Goal: Task Accomplishment & Management: Complete application form

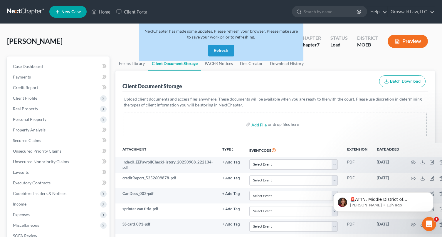
click at [117, 46] on div "Cotton, Jestin Upgraded Chapter Chapter 7 Status Lead District MOEB Preview" at bounding box center [221, 44] width 428 height 26
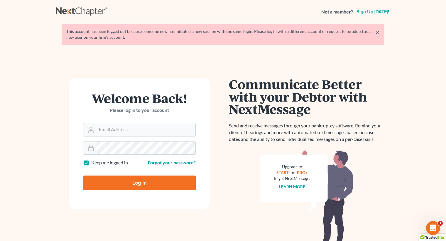
type input "maxwell@groswald.com"
click at [107, 176] on input "Log In" at bounding box center [139, 182] width 113 height 15
type input "Thinking..."
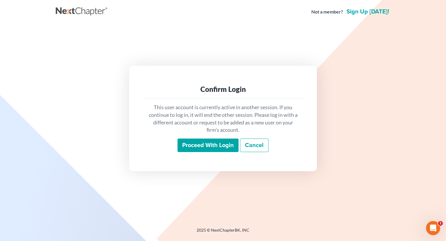
click at [198, 144] on input "Proceed with login" at bounding box center [208, 145] width 61 height 13
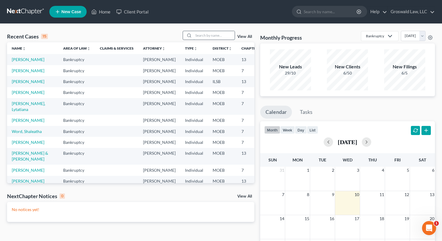
click at [216, 34] on input "search" at bounding box center [213, 35] width 41 height 9
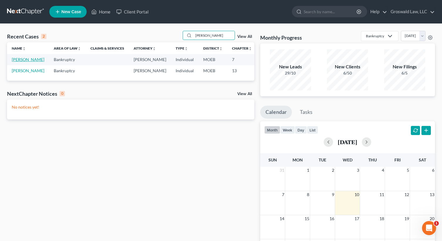
type input "[PERSON_NAME]"
click at [15, 60] on link "[PERSON_NAME]" at bounding box center [28, 59] width 33 height 5
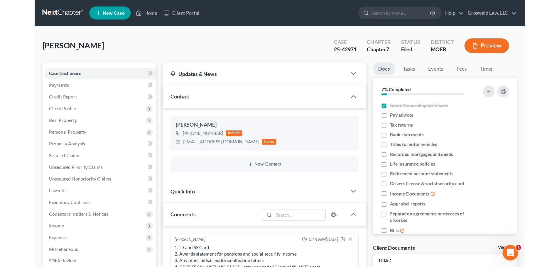
scroll to position [124, 0]
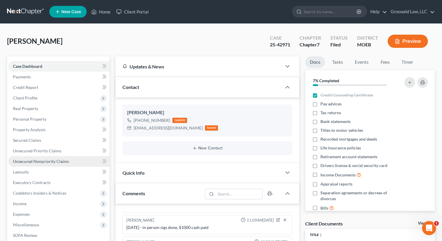
click at [64, 165] on link "Unsecured Nonpriority Claims" at bounding box center [58, 161] width 101 height 11
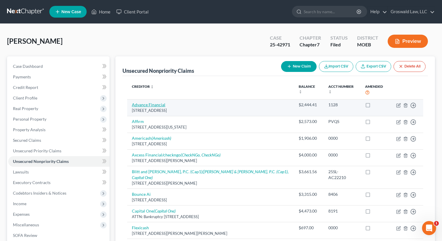
click at [158, 102] on link "Advance Financial" at bounding box center [148, 104] width 33 height 5
select select "44"
select select "10"
select select "0"
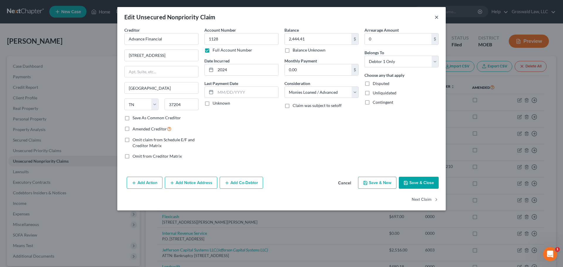
click at [436, 17] on button "×" at bounding box center [437, 16] width 4 height 7
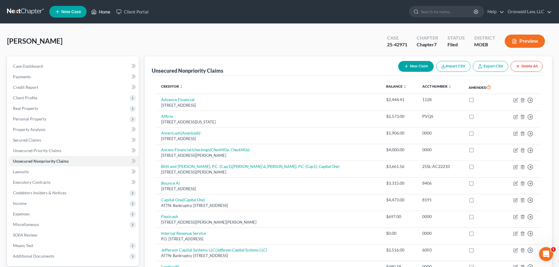
click at [103, 13] on link "Home" at bounding box center [100, 11] width 25 height 11
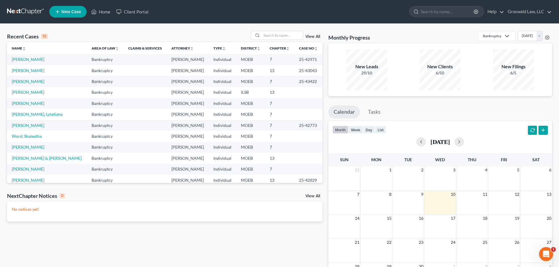
click at [66, 14] on span "New Case" at bounding box center [71, 12] width 20 height 4
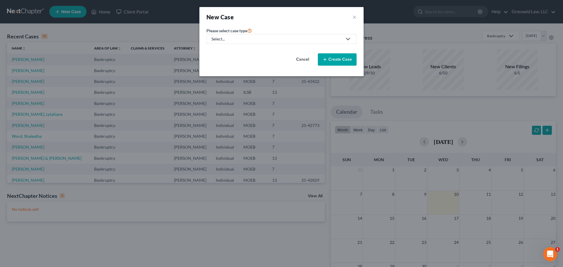
click at [264, 39] on div "Select..." at bounding box center [277, 39] width 131 height 6
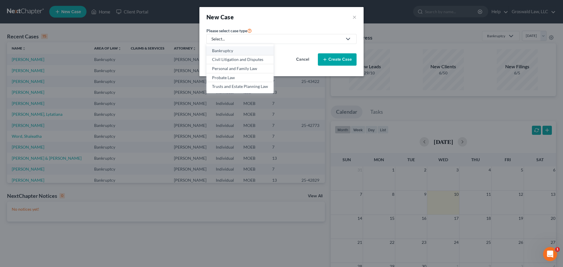
click at [246, 54] on link "Bankruptcy" at bounding box center [240, 50] width 67 height 9
select select "45"
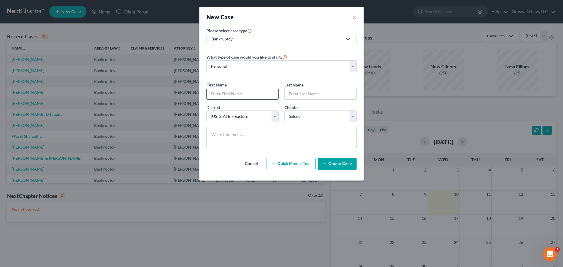
click at [236, 95] on input "text" at bounding box center [243, 93] width 72 height 11
type input "[PERSON_NAME]"
select select "0"
click at [342, 166] on button "Create Case" at bounding box center [337, 164] width 39 height 12
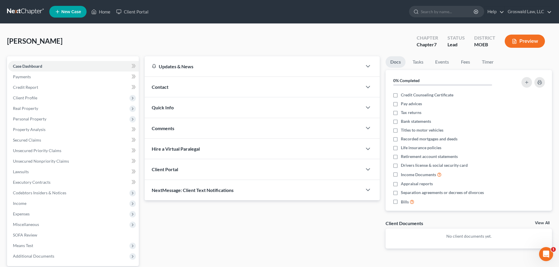
click at [199, 85] on div "Contact" at bounding box center [253, 87] width 217 height 20
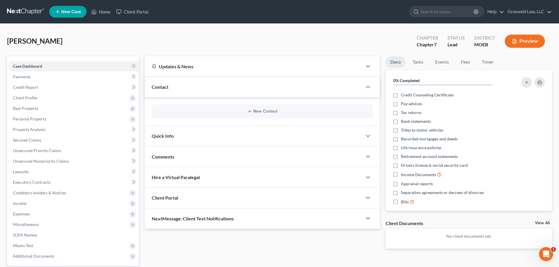
click at [230, 107] on div "New Contact" at bounding box center [262, 111] width 221 height 14
click at [233, 112] on button "New Contact" at bounding box center [262, 111] width 212 height 5
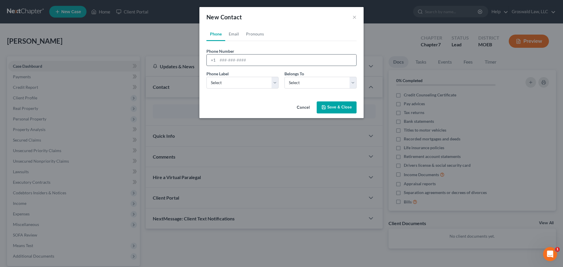
click at [239, 57] on input "tel" at bounding box center [287, 60] width 139 height 11
type input "[PHONE_NUMBER]"
select select "0"
click at [239, 33] on link "Email" at bounding box center [233, 34] width 17 height 14
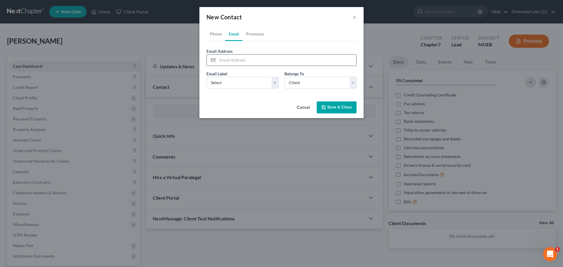
click at [235, 61] on input "email" at bounding box center [287, 60] width 139 height 11
type input "[PERSON_NAME][EMAIL_ADDRESS][PERSON_NAME][DOMAIN_NAME]"
select select "0"
click at [328, 106] on button "Save & Close" at bounding box center [337, 108] width 40 height 12
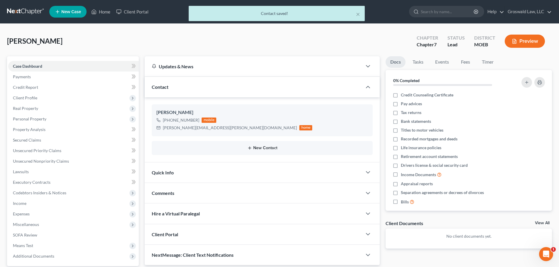
click at [266, 146] on div "New Contact" at bounding box center [262, 148] width 221 height 14
click at [258, 148] on button "New Contact" at bounding box center [262, 148] width 212 height 5
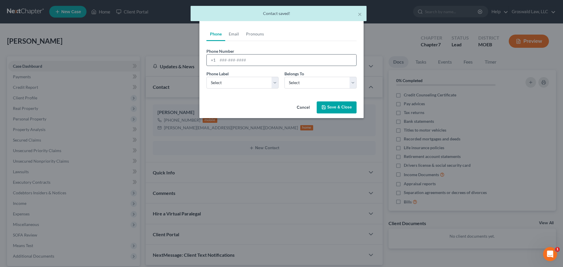
click at [244, 59] on input "tel" at bounding box center [287, 60] width 139 height 11
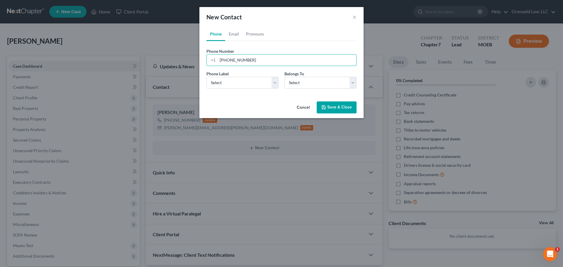
type input "[PHONE_NUMBER]"
select select "0"
click at [235, 32] on link "Email" at bounding box center [233, 34] width 17 height 14
click at [242, 64] on input "email" at bounding box center [287, 60] width 139 height 11
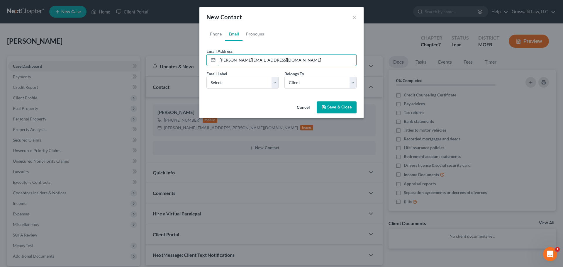
type input "[PERSON_NAME][EMAIL_ADDRESS][DOMAIN_NAME]"
select select "0"
click at [344, 107] on button "Save & Close" at bounding box center [337, 108] width 40 height 12
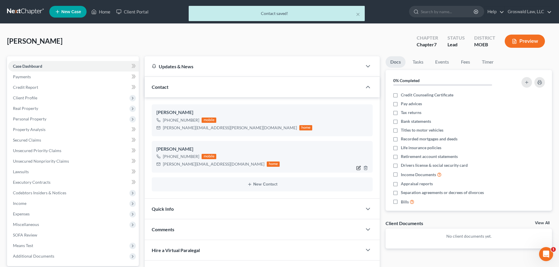
click at [359, 170] on icon "button" at bounding box center [358, 168] width 5 height 5
select select "0"
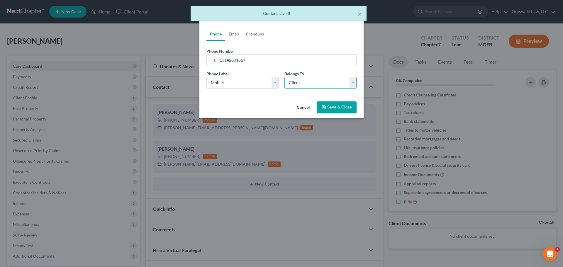
click at [307, 82] on select "Select Client Other" at bounding box center [321, 83] width 72 height 12
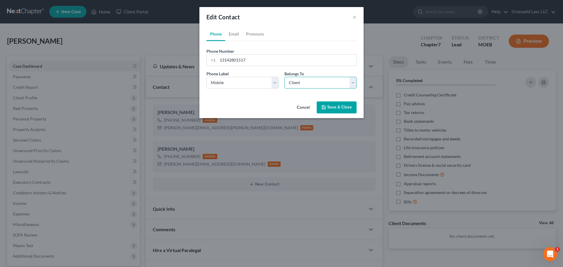
select select "1"
click at [285, 77] on select "Select Client Other" at bounding box center [321, 83] width 72 height 12
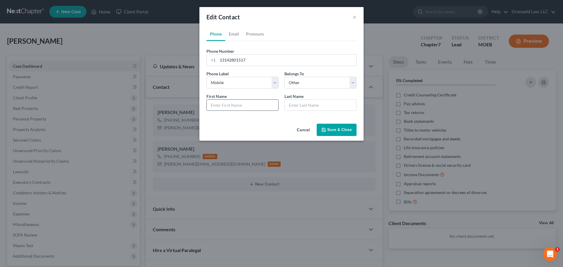
click at [242, 108] on input "text" at bounding box center [243, 105] width 72 height 11
type input "[PERSON_NAME]"
click at [330, 131] on button "Save & Close" at bounding box center [337, 130] width 40 height 12
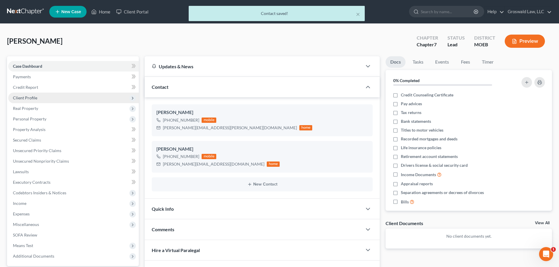
click at [51, 95] on span "Client Profile" at bounding box center [73, 98] width 131 height 11
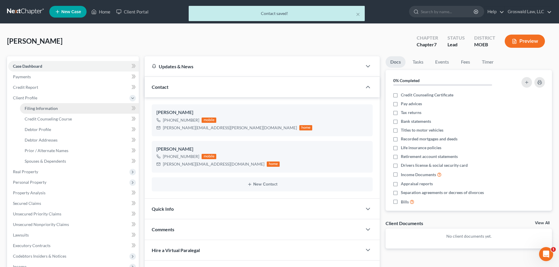
click at [61, 108] on link "Filing Information" at bounding box center [79, 108] width 119 height 11
select select "1"
select select "0"
select select "45"
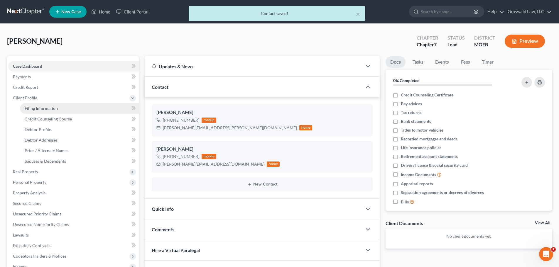
select select "0"
select select "26"
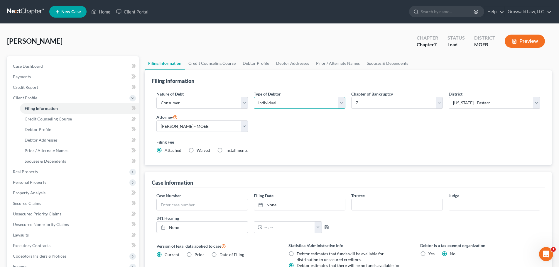
click at [299, 106] on select "Select Individual Joint" at bounding box center [300, 103] width 92 height 12
select select "1"
click at [254, 97] on select "Select Individual Joint" at bounding box center [300, 103] width 92 height 12
drag, startPoint x: 293, startPoint y: 133, endPoint x: 294, endPoint y: 125, distance: 7.7
click at [293, 133] on div "Nature of Debt Select Business Consumer Other Nature of Business Select Clearin…" at bounding box center [348, 124] width 390 height 67
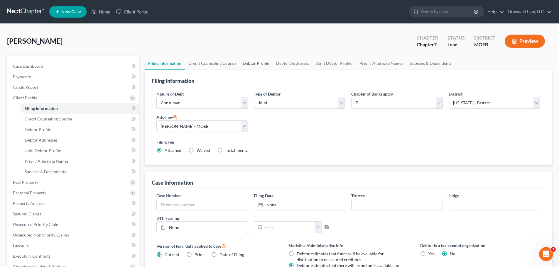
click at [260, 64] on link "Debtor Profile" at bounding box center [255, 63] width 33 height 14
select select "1"
select select "0"
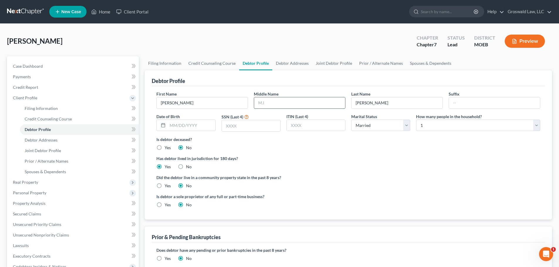
click at [304, 103] on input "text" at bounding box center [299, 102] width 91 height 11
type input "E."
type input "[DATE]"
type input "2656"
drag, startPoint x: 385, startPoint y: 175, endPoint x: 427, endPoint y: 121, distance: 67.9
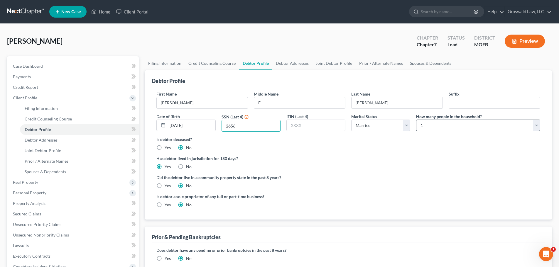
click at [385, 175] on label "Did the debtor live in a community property state in the past 8 years?" at bounding box center [348, 178] width 384 height 6
click at [432, 123] on select "Select 1 2 3 4 5 6 7 8 9 10 11 12 13 14 15 16 17 18 19 20" at bounding box center [478, 126] width 124 height 12
select select "1"
click at [416, 120] on select "Select 1 2 3 4 5 6 7 8 9 10 11 12 13 14 15 16 17 18 19 20" at bounding box center [478, 126] width 124 height 12
click at [325, 66] on link "Joint Debtor Profile" at bounding box center [333, 63] width 43 height 14
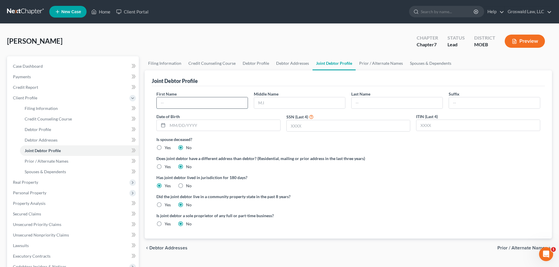
click at [211, 101] on input "text" at bounding box center [202, 102] width 91 height 11
type input "[PERSON_NAME]"
type input "E."
type input "[PERSON_NAME]"
type input "[DATE]"
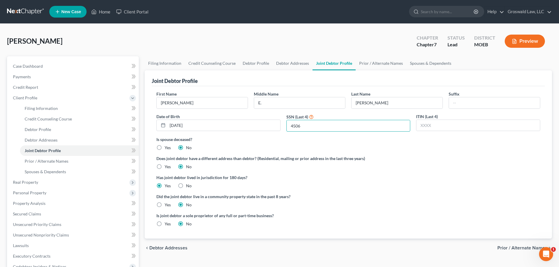
type input "4506"
drag, startPoint x: 385, startPoint y: 218, endPoint x: 361, endPoint y: 204, distance: 28.1
click at [385, 218] on div "Is joint debtor a sole proprietor of any full or part-time business? Yes No" at bounding box center [348, 222] width 390 height 19
click at [289, 64] on link "Debtor Addresses" at bounding box center [293, 63] width 40 height 14
select select "0"
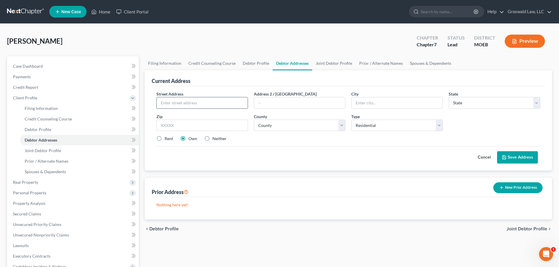
click at [213, 99] on input "text" at bounding box center [202, 102] width 91 height 11
type input "[STREET_ADDRESS]"
type input "63011"
type input "Ballwin"
select select "26"
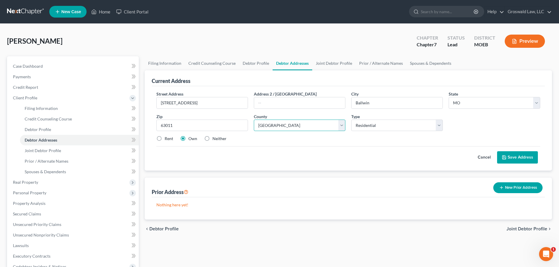
select select "100"
click at [446, 156] on icon at bounding box center [504, 157] width 5 height 5
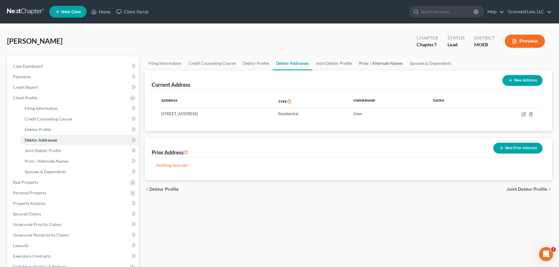
click at [377, 64] on link "Prior / Alternate Names" at bounding box center [381, 63] width 51 height 14
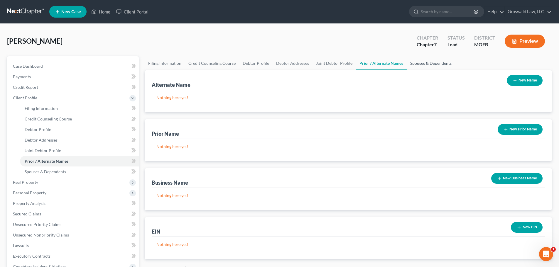
click at [421, 65] on link "Spouses & Dependents" at bounding box center [431, 63] width 48 height 14
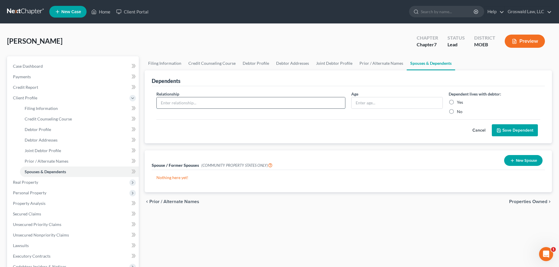
click at [236, 104] on input "text" at bounding box center [251, 102] width 188 height 11
type input "child"
type input "16"
click at [446, 102] on label "Yes" at bounding box center [460, 102] width 6 height 6
click at [446, 102] on input "Yes" at bounding box center [461, 101] width 4 height 4
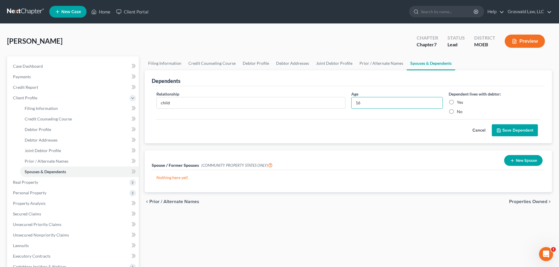
radio input "true"
click at [446, 126] on button "Save Dependent" at bounding box center [515, 130] width 46 height 12
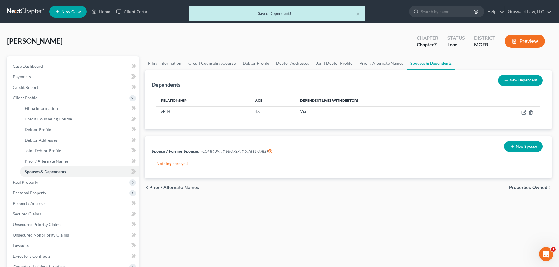
click at [446, 81] on button "New Dependent" at bounding box center [520, 80] width 45 height 11
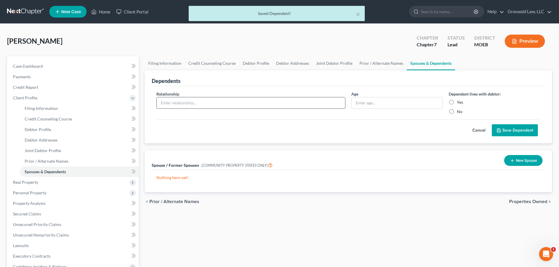
click at [259, 102] on input "text" at bounding box center [251, 102] width 188 height 11
type input "child"
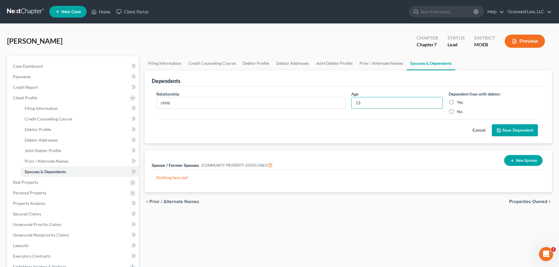
type input "13"
click at [446, 103] on label "Yes" at bounding box center [460, 102] width 6 height 6
click at [446, 103] on input "Yes" at bounding box center [461, 101] width 4 height 4
radio input "true"
click at [446, 123] on div "Cancel Save Dependent" at bounding box center [348, 127] width 384 height 17
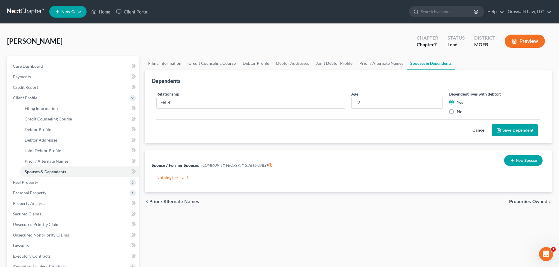
click at [446, 128] on button "Save Dependent" at bounding box center [515, 130] width 46 height 12
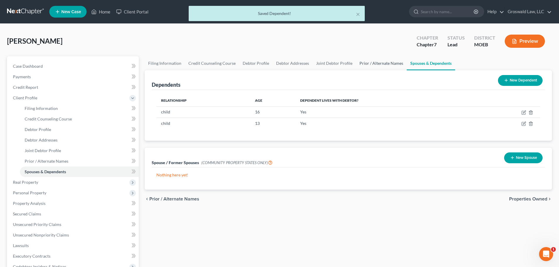
click at [376, 65] on link "Prior / Alternate Names" at bounding box center [381, 63] width 51 height 14
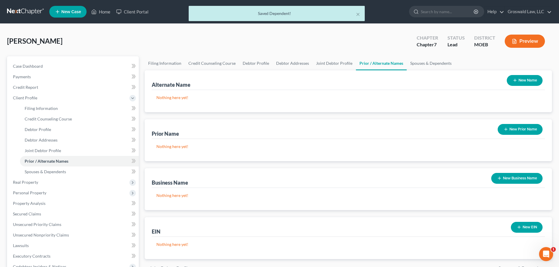
drag, startPoint x: 513, startPoint y: 129, endPoint x: 506, endPoint y: 129, distance: 7.6
click at [446, 129] on button "New Prior Name" at bounding box center [520, 129] width 45 height 11
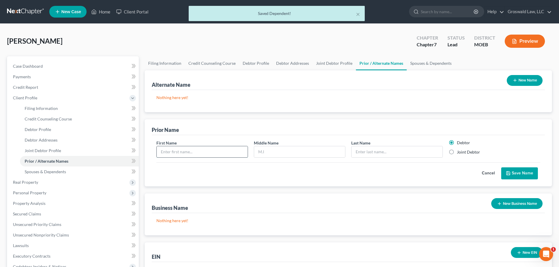
drag, startPoint x: 175, startPoint y: 152, endPoint x: 99, endPoint y: 159, distance: 75.5
click at [175, 152] on input "text" at bounding box center [202, 151] width 91 height 11
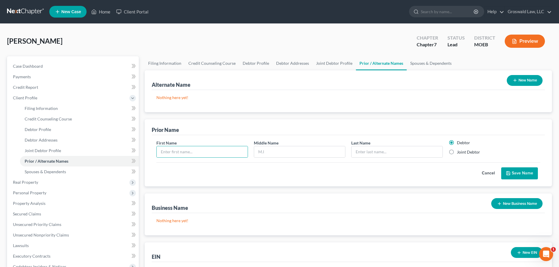
click at [446, 153] on label "Joint Debtor" at bounding box center [468, 152] width 23 height 6
click at [446, 153] on input "Joint Debtor" at bounding box center [461, 151] width 4 height 4
radio input "true"
radio input "false"
click at [199, 155] on input "text" at bounding box center [202, 151] width 91 height 11
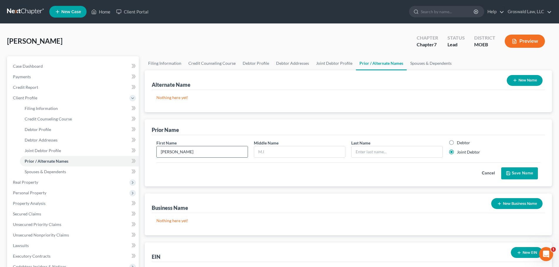
type input "[PERSON_NAME]"
click at [446, 172] on button "Save Name" at bounding box center [519, 174] width 37 height 12
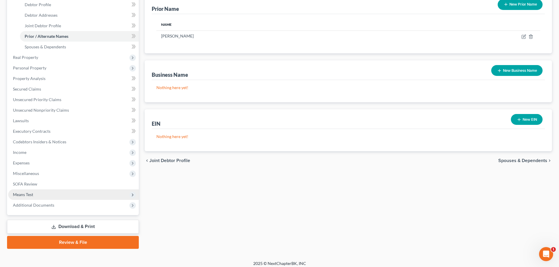
scroll to position [129, 0]
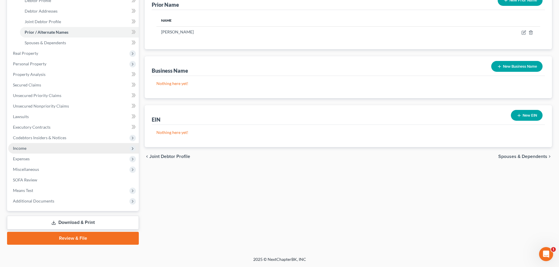
click at [27, 147] on span "Income" at bounding box center [73, 148] width 131 height 11
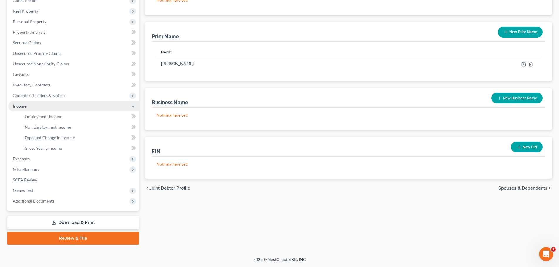
scroll to position [97, 0]
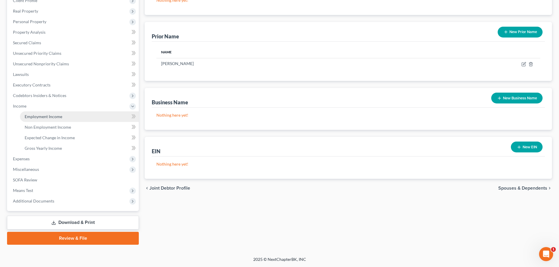
click at [50, 118] on span "Employment Income" at bounding box center [44, 116] width 38 height 5
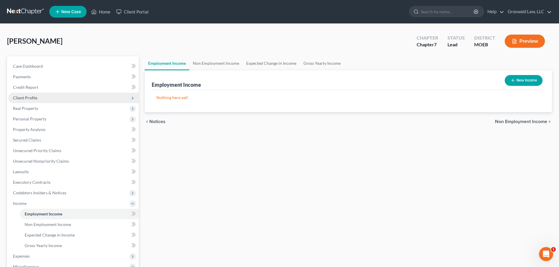
click at [36, 94] on span "Client Profile" at bounding box center [73, 98] width 131 height 11
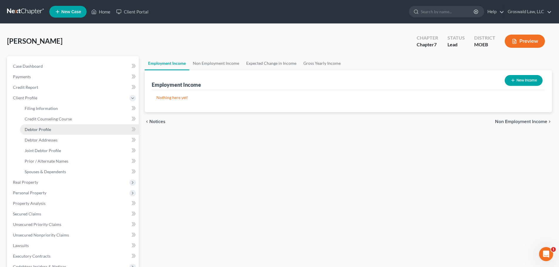
click at [51, 129] on link "Debtor Profile" at bounding box center [79, 129] width 119 height 11
select select "1"
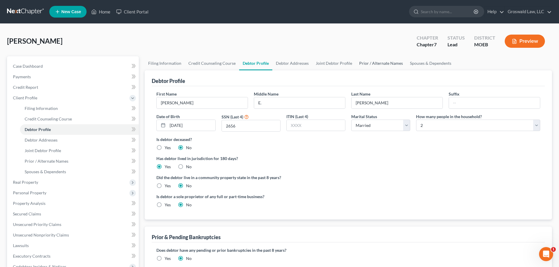
click at [377, 63] on link "Prior / Alternate Names" at bounding box center [381, 63] width 51 height 14
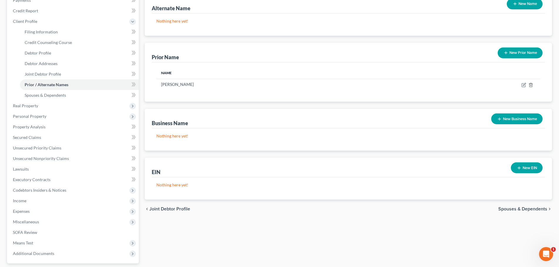
scroll to position [88, 0]
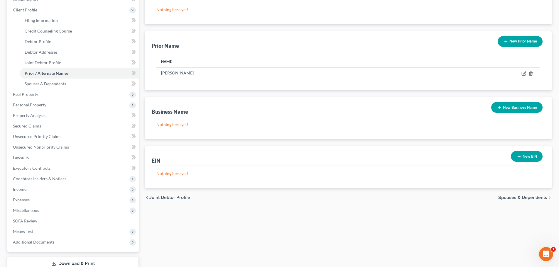
click at [446, 106] on button "New Business Name" at bounding box center [516, 107] width 51 height 11
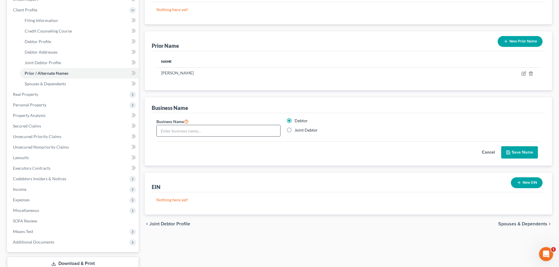
click at [252, 133] on input "text" at bounding box center [219, 130] width 124 height 11
type input "Upland Real Estate LLC"
click at [446, 151] on button "Save Name" at bounding box center [519, 152] width 37 height 12
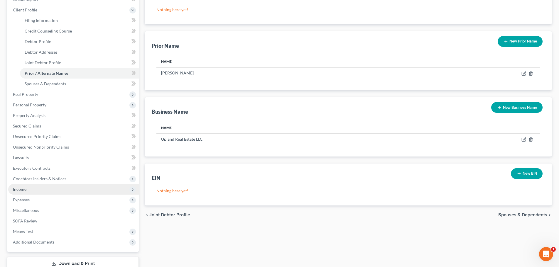
click at [31, 189] on span "Income" at bounding box center [73, 189] width 131 height 11
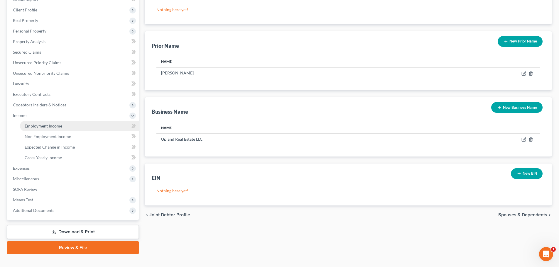
click at [45, 124] on span "Employment Income" at bounding box center [44, 126] width 38 height 5
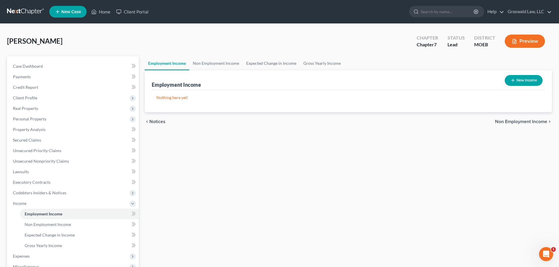
click at [446, 81] on button "New Income" at bounding box center [524, 80] width 38 height 11
select select "0"
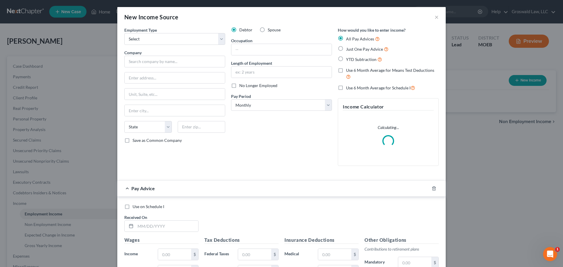
click at [268, 31] on label "Spouse" at bounding box center [274, 30] width 13 height 6
click at [270, 31] on input "Spouse" at bounding box center [272, 29] width 4 height 4
radio input "true"
click at [193, 58] on input "text" at bounding box center [174, 62] width 101 height 12
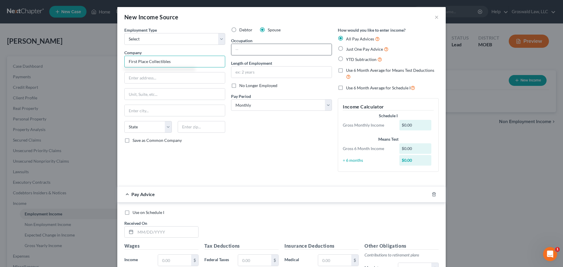
type input "First Place Collectibles"
click at [276, 50] on input "text" at bounding box center [282, 49] width 100 height 11
type input "Customer Service"
type input "2020 to present"
click at [435, 194] on div at bounding box center [438, 194] width 16 height 9
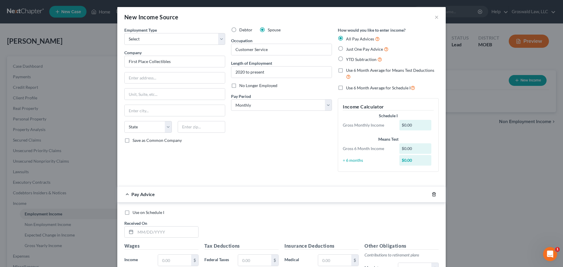
click at [434, 195] on icon "button" at bounding box center [434, 194] width 5 height 5
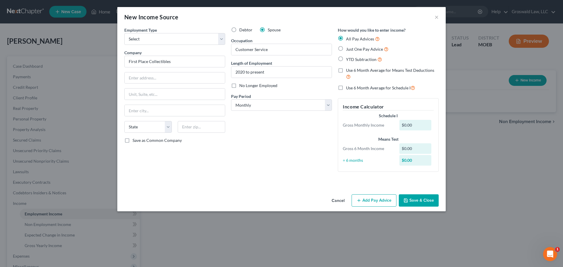
click at [358, 50] on span "Just One Pay Advice" at bounding box center [364, 49] width 37 height 5
click at [352, 50] on input "Just One Pay Advice" at bounding box center [351, 48] width 4 height 4
radio input "true"
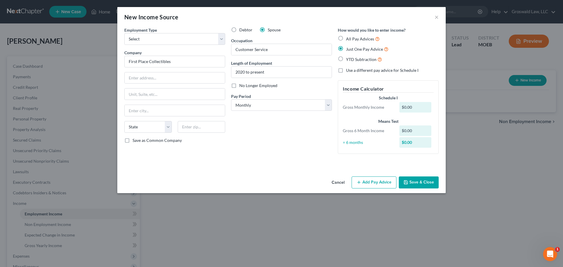
click at [364, 184] on button "Add Pay Advice" at bounding box center [374, 183] width 45 height 12
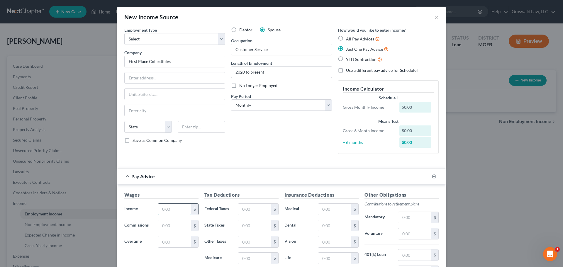
click at [180, 212] on input "text" at bounding box center [174, 209] width 33 height 11
type input "2,666.67"
click at [300, 147] on div "Debtor Spouse Occupation Customer Service Length of Employment 2020 to present …" at bounding box center [281, 93] width 107 height 132
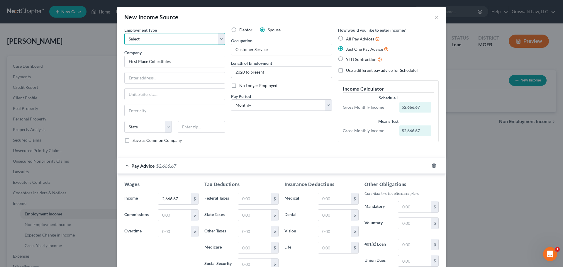
drag, startPoint x: 170, startPoint y: 39, endPoint x: 164, endPoint y: 45, distance: 8.3
click at [170, 39] on select "Select Full or [DEMOGRAPHIC_DATA] Employment Self Employment" at bounding box center [174, 39] width 101 height 12
select select "0"
click at [124, 33] on select "Select Full or [DEMOGRAPHIC_DATA] Employment Self Employment" at bounding box center [174, 39] width 101 height 12
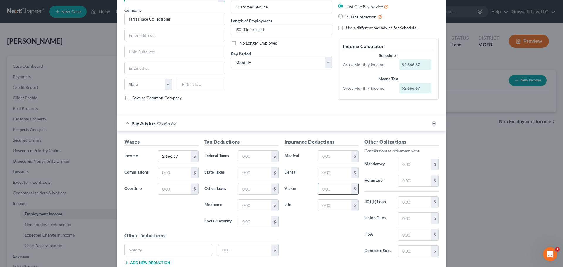
scroll to position [82, 0]
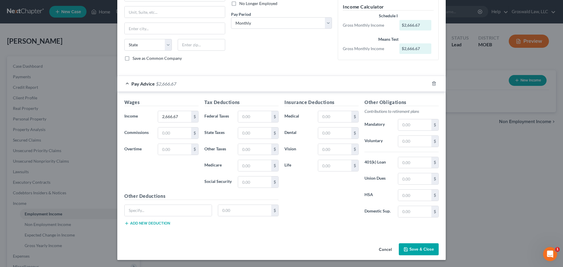
click at [419, 241] on button "Save & Close" at bounding box center [419, 250] width 40 height 12
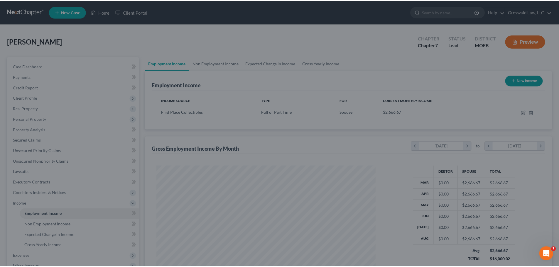
scroll to position [109, 231]
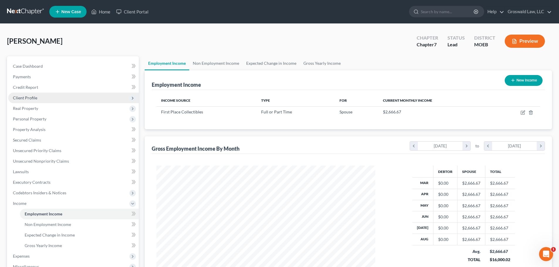
click at [37, 99] on span "Client Profile" at bounding box center [73, 98] width 131 height 11
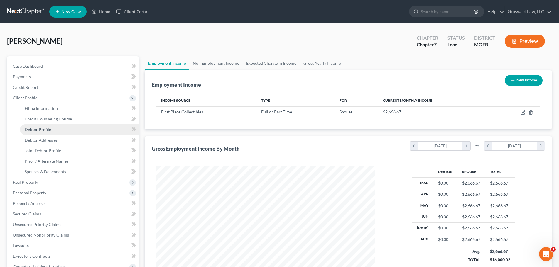
click at [48, 130] on span "Debtor Profile" at bounding box center [38, 129] width 26 height 5
select select "1"
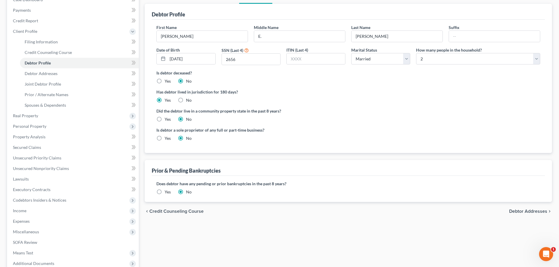
scroll to position [88, 0]
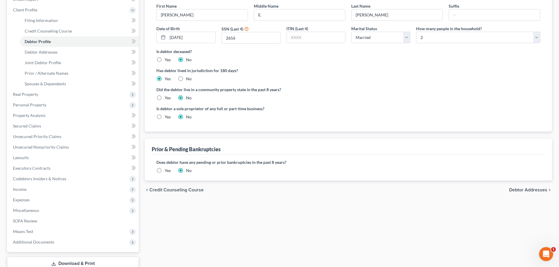
click at [442, 79] on div "Has debtor lived in jurisdiction for 180 days? Yes No Debtor must reside in jur…" at bounding box center [348, 74] width 384 height 14
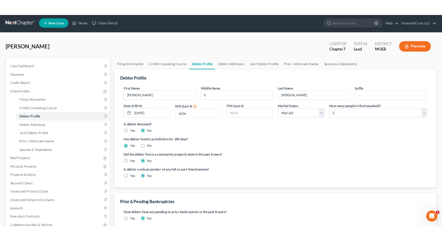
scroll to position [0, 0]
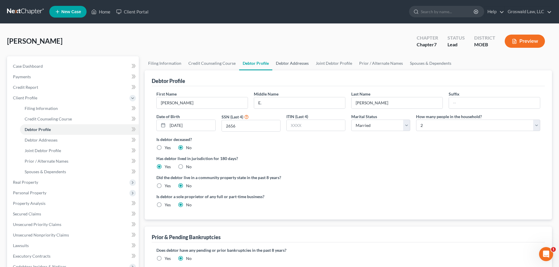
click at [296, 64] on link "Debtor Addresses" at bounding box center [292, 63] width 40 height 14
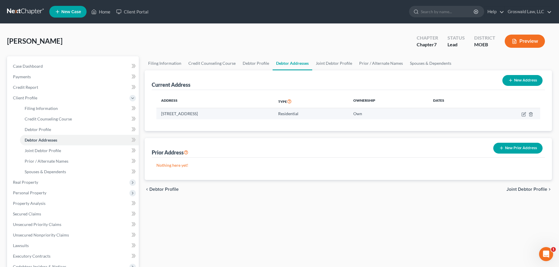
drag, startPoint x: 205, startPoint y: 115, endPoint x: 160, endPoint y: 113, distance: 44.7
click at [160, 113] on td "[STREET_ADDRESS]" at bounding box center [214, 113] width 117 height 11
copy td "[STREET_ADDRESS]"
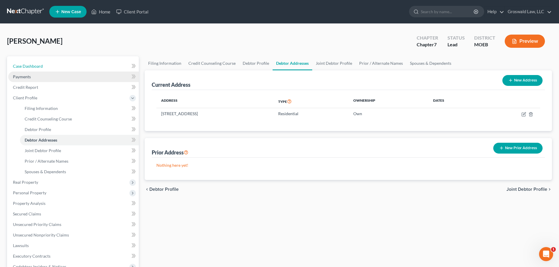
drag, startPoint x: 66, startPoint y: 65, endPoint x: 78, endPoint y: 79, distance: 18.5
click at [66, 65] on link "Case Dashboard" at bounding box center [73, 66] width 131 height 11
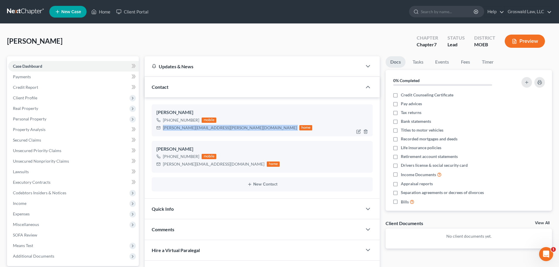
drag, startPoint x: 221, startPoint y: 129, endPoint x: 162, endPoint y: 130, distance: 59.0
click at [162, 130] on div "[PERSON_NAME][EMAIL_ADDRESS][PERSON_NAME][DOMAIN_NAME] home" at bounding box center [234, 128] width 156 height 8
copy div "[PERSON_NAME][EMAIL_ADDRESS][PERSON_NAME][DOMAIN_NAME]"
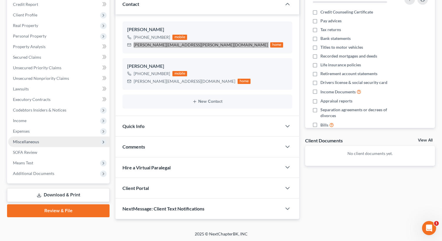
scroll to position [84, 0]
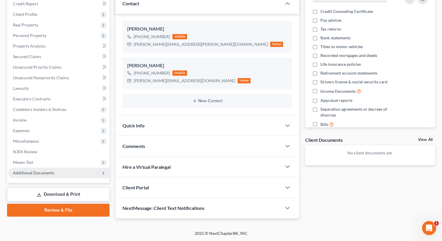
click at [28, 174] on span "Additional Documents" at bounding box center [33, 172] width 41 height 5
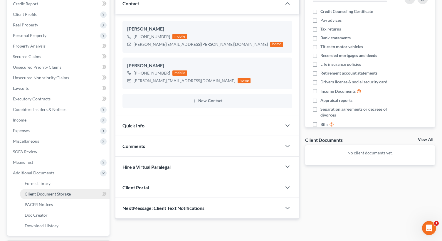
click at [56, 193] on span "Client Document Storage" at bounding box center [48, 193] width 46 height 5
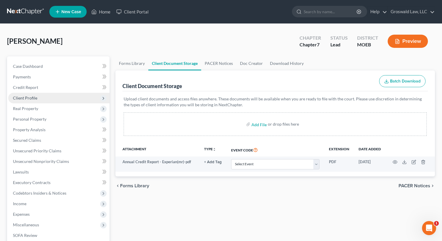
click at [38, 97] on span "Client Profile" at bounding box center [58, 98] width 101 height 11
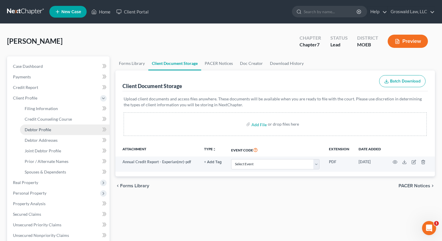
click at [40, 128] on span "Debtor Profile" at bounding box center [38, 129] width 26 height 5
select select "1"
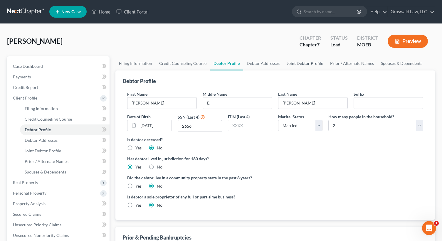
click at [298, 66] on link "Joint Debtor Profile" at bounding box center [304, 63] width 43 height 14
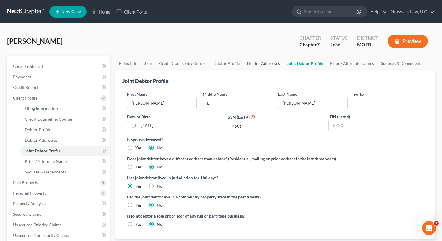
click at [245, 63] on link "Debtor Addresses" at bounding box center [263, 63] width 40 height 14
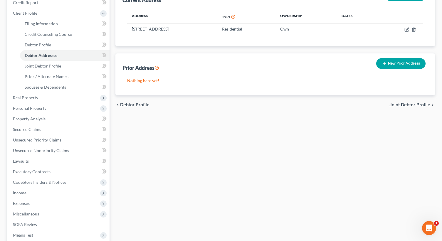
scroll to position [88, 0]
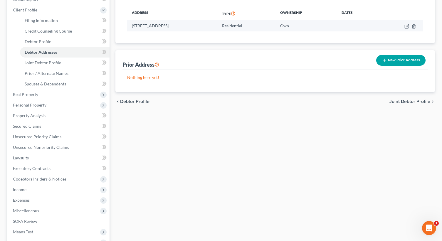
drag, startPoint x: 175, startPoint y: 25, endPoint x: 131, endPoint y: 27, distance: 43.8
click at [131, 27] on td "[STREET_ADDRESS]" at bounding box center [172, 25] width 90 height 11
copy td "[STREET_ADDRESS]"
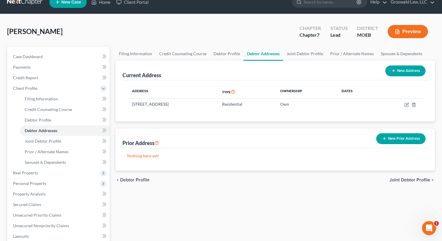
scroll to position [0, 0]
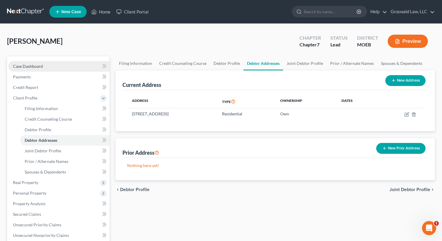
click at [45, 64] on link "Case Dashboard" at bounding box center [58, 66] width 101 height 11
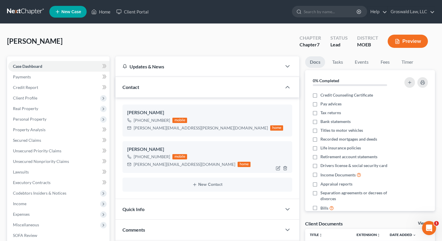
drag, startPoint x: 168, startPoint y: 157, endPoint x: 150, endPoint y: 159, distance: 18.5
click at [150, 159] on div "[PHONE_NUMBER] mobile" at bounding box center [188, 157] width 123 height 8
copy div "280-1517"
drag, startPoint x: 188, startPoint y: 166, endPoint x: 127, endPoint y: 166, distance: 60.2
click at [127, 166] on div "[PERSON_NAME][EMAIL_ADDRESS][DOMAIN_NAME] home" at bounding box center [188, 165] width 123 height 8
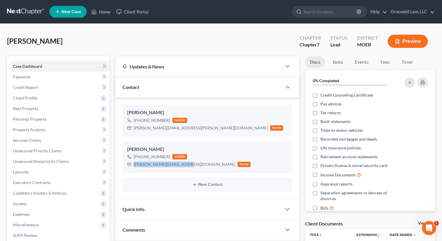
copy div "[PERSON_NAME][EMAIL_ADDRESS][DOMAIN_NAME]"
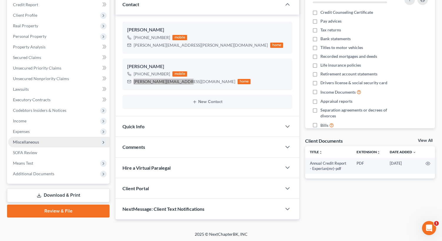
scroll to position [84, 0]
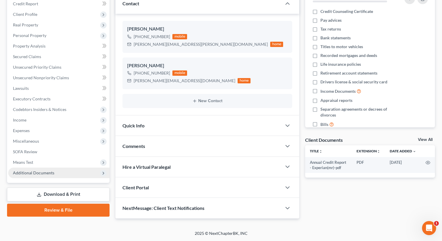
click at [67, 173] on span "Additional Documents" at bounding box center [58, 173] width 101 height 11
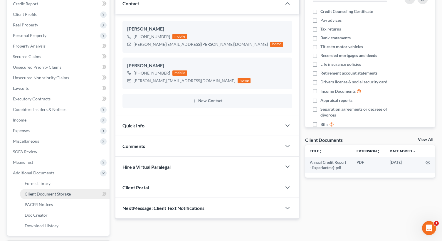
click at [50, 195] on span "Client Document Storage" at bounding box center [48, 193] width 46 height 5
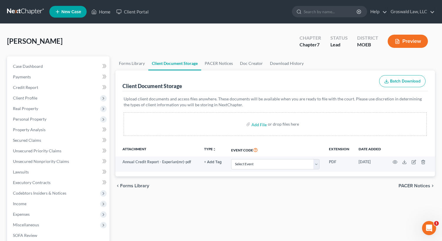
click at [383, 58] on ul "Forms Library Client Document Storage PACER Notices Doc Creator Download History" at bounding box center [274, 63] width 319 height 14
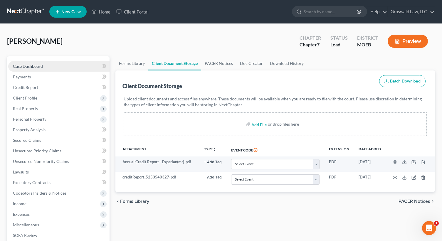
click at [58, 68] on link "Case Dashboard" at bounding box center [58, 66] width 101 height 11
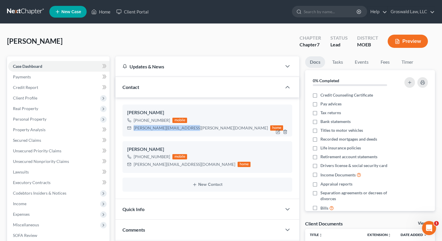
drag, startPoint x: 191, startPoint y: 129, endPoint x: 132, endPoint y: 132, distance: 59.4
click at [132, 132] on div "[PERSON_NAME] [PHONE_NUMBER] mobile [PERSON_NAME][EMAIL_ADDRESS][PERSON_NAME][D…" at bounding box center [207, 120] width 170 height 32
copy div "[PERSON_NAME][EMAIL_ADDRESS][PERSON_NAME][DOMAIN_NAME]"
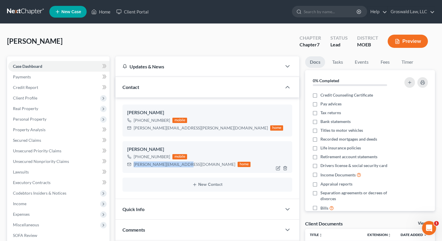
drag, startPoint x: 188, startPoint y: 166, endPoint x: 132, endPoint y: 166, distance: 55.2
click at [132, 166] on div "[PERSON_NAME][EMAIL_ADDRESS][DOMAIN_NAME] home" at bounding box center [188, 165] width 123 height 8
copy div "[PERSON_NAME][EMAIL_ADDRESS][DOMAIN_NAME]"
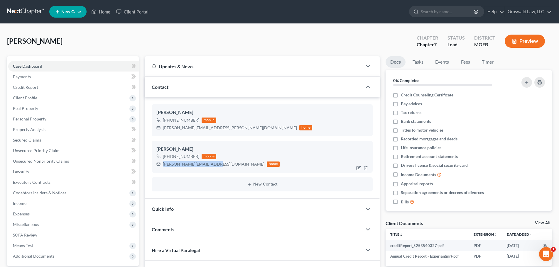
copy div "[PERSON_NAME][EMAIL_ADDRESS][DOMAIN_NAME]"
drag, startPoint x: 220, startPoint y: 129, endPoint x: 161, endPoint y: 130, distance: 58.1
click at [161, 130] on div "[PERSON_NAME][EMAIL_ADDRESS][PERSON_NAME][DOMAIN_NAME] home" at bounding box center [234, 128] width 156 height 8
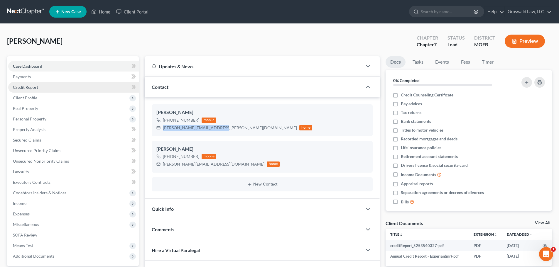
copy div "[PERSON_NAME][EMAIL_ADDRESS][PERSON_NAME][DOMAIN_NAME]"
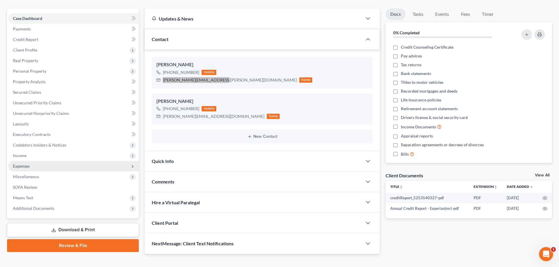
scroll to position [57, 0]
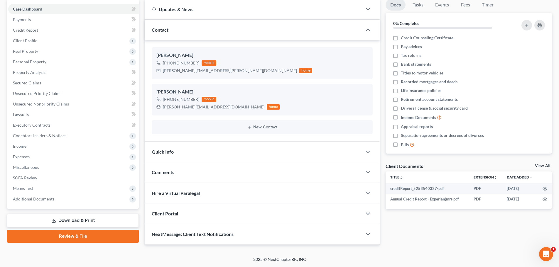
click at [179, 174] on div "Comments" at bounding box center [253, 172] width 217 height 20
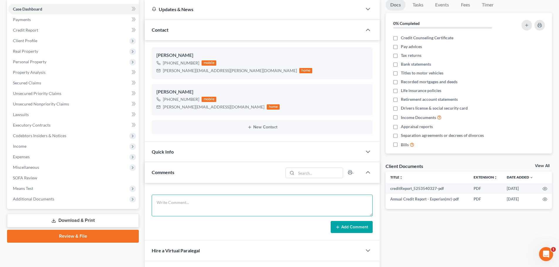
click at [183, 203] on textarea at bounding box center [262, 206] width 221 height 22
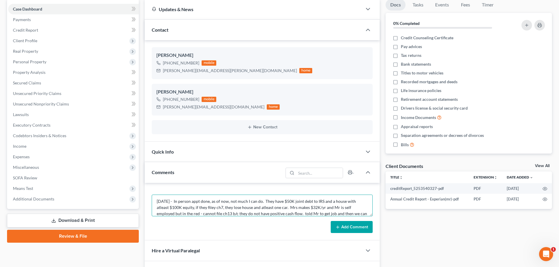
scroll to position [7, 0]
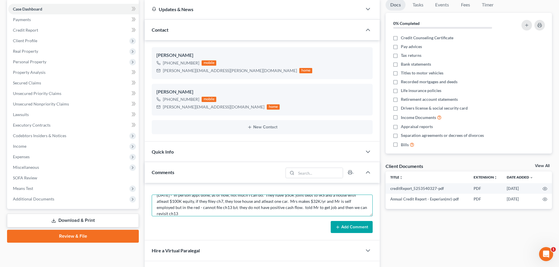
type textarea "[DATE] - In person appt done, as of now, not much I can do. They have $50K join…"
click at [355, 229] on button "Add Comment" at bounding box center [352, 227] width 42 height 12
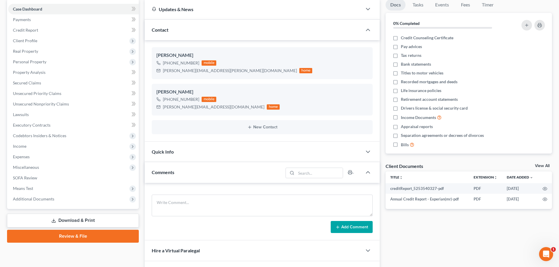
scroll to position [0, 0]
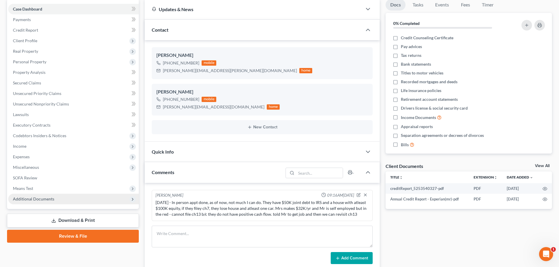
click at [53, 197] on span "Additional Documents" at bounding box center [73, 199] width 131 height 11
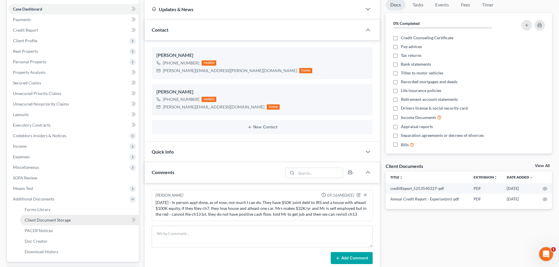
click at [72, 220] on link "Client Document Storage" at bounding box center [79, 220] width 119 height 11
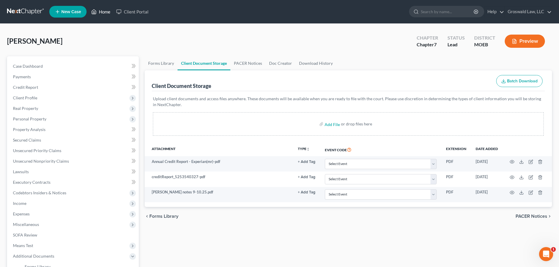
click at [104, 14] on link "Home" at bounding box center [100, 11] width 25 height 11
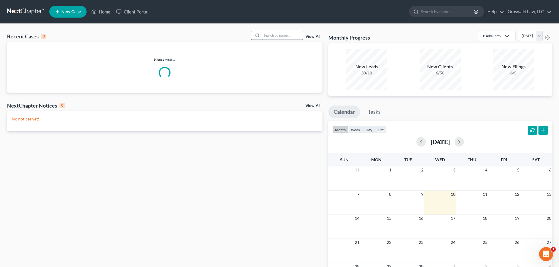
click at [287, 36] on input "search" at bounding box center [282, 35] width 41 height 9
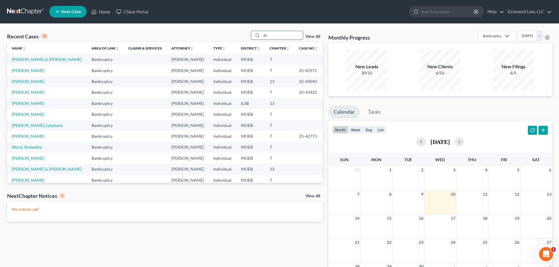
type input "d"
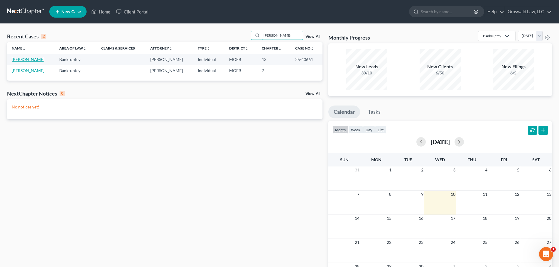
type input "[PERSON_NAME]"
click at [32, 59] on link "[PERSON_NAME]" at bounding box center [28, 59] width 33 height 5
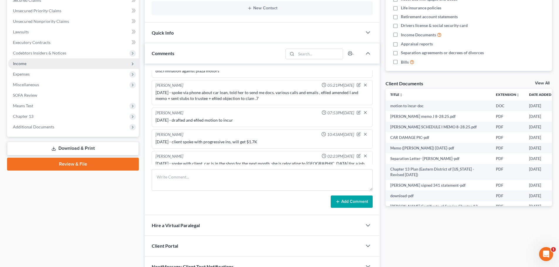
scroll to position [117, 0]
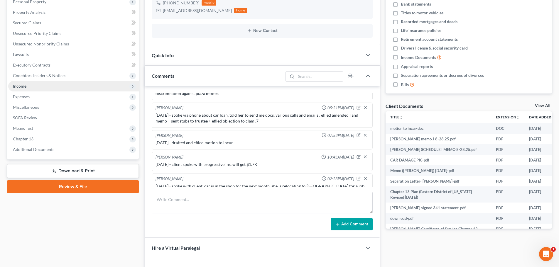
click at [19, 87] on span "Income" at bounding box center [19, 86] width 13 height 5
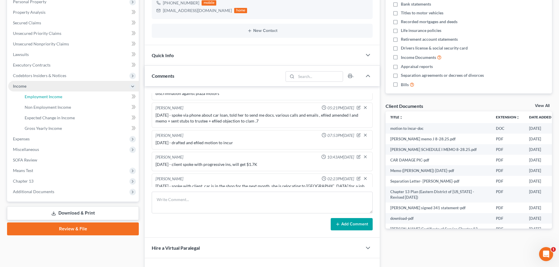
click at [60, 98] on span "Employment Income" at bounding box center [44, 96] width 38 height 5
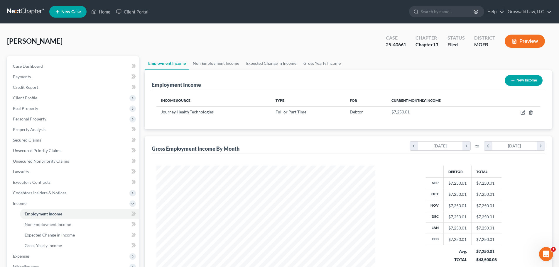
scroll to position [109, 231]
click at [220, 65] on link "Non Employment Income" at bounding box center [215, 63] width 53 height 14
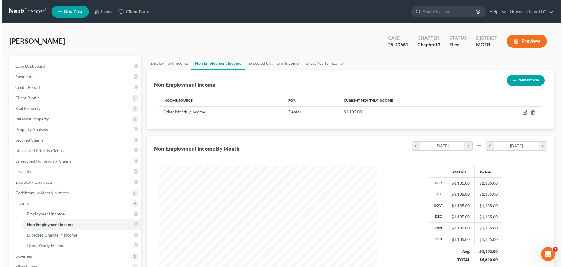
scroll to position [109, 231]
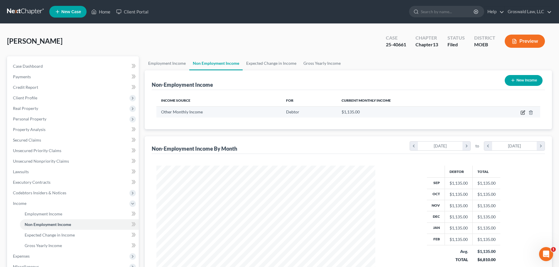
click at [446, 113] on icon "button" at bounding box center [523, 112] width 3 height 3
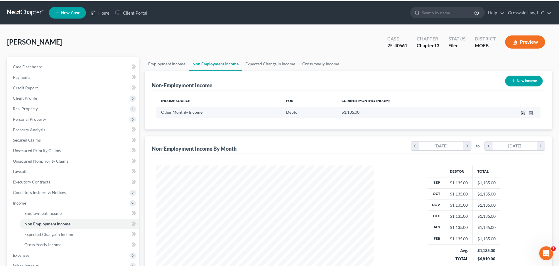
scroll to position [110, 233]
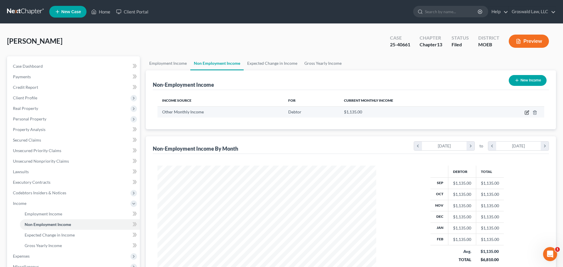
select select "13"
select select "0"
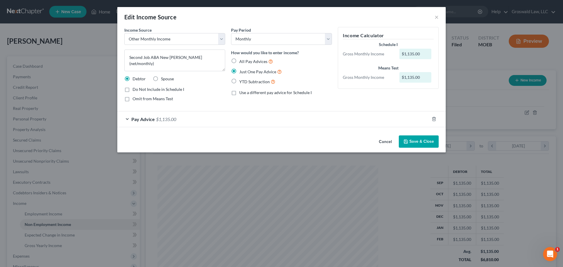
click at [379, 141] on button "Cancel" at bounding box center [385, 142] width 22 height 12
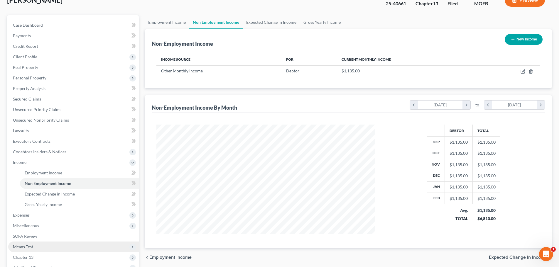
scroll to position [108, 0]
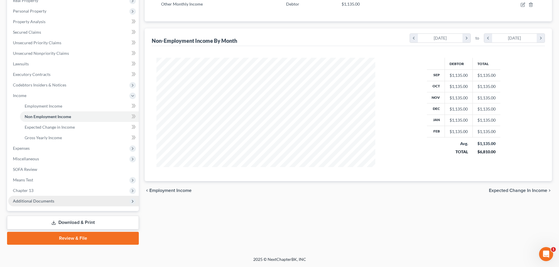
click at [39, 201] on span "Additional Documents" at bounding box center [33, 201] width 41 height 5
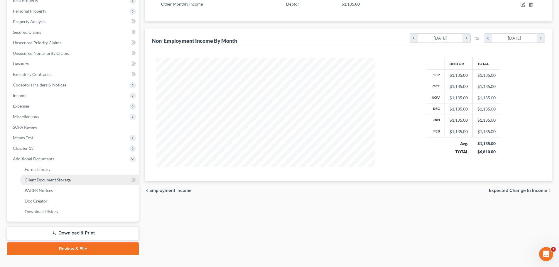
click at [49, 178] on span "Client Document Storage" at bounding box center [48, 180] width 46 height 5
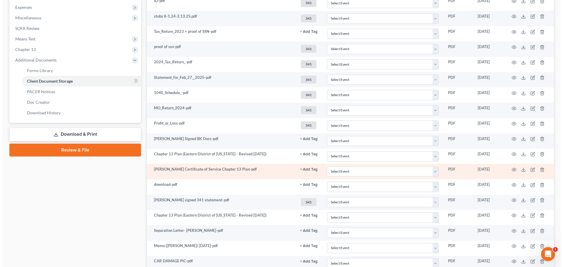
scroll to position [303, 0]
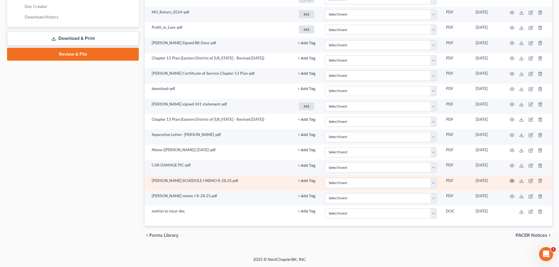
click at [446, 182] on icon "button" at bounding box center [512, 181] width 5 height 5
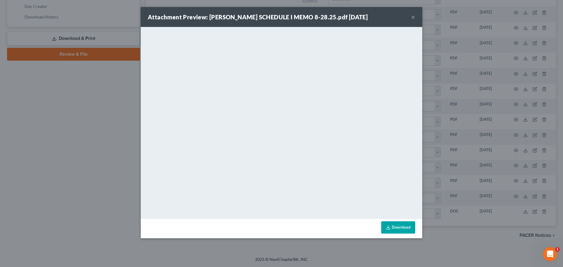
click at [413, 19] on button "×" at bounding box center [413, 16] width 4 height 7
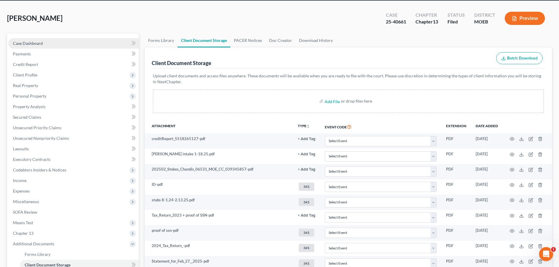
scroll to position [9, 0]
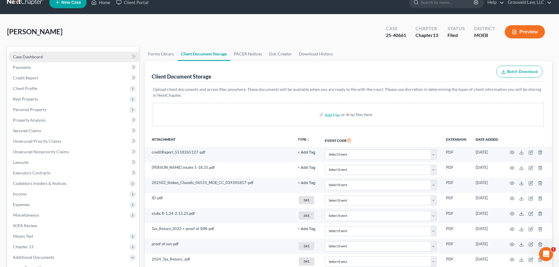
click at [48, 56] on link "Case Dashboard" at bounding box center [73, 57] width 131 height 11
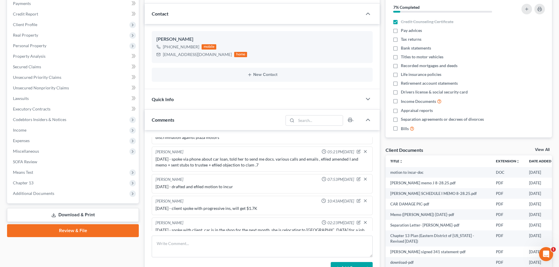
scroll to position [172, 0]
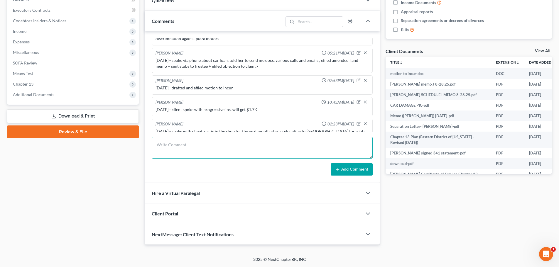
click at [206, 149] on textarea at bounding box center [262, 148] width 221 height 22
type textarea "[DATE] - tc wq/ client, got terminated from new job at [PERSON_NAME] job, so sh…"
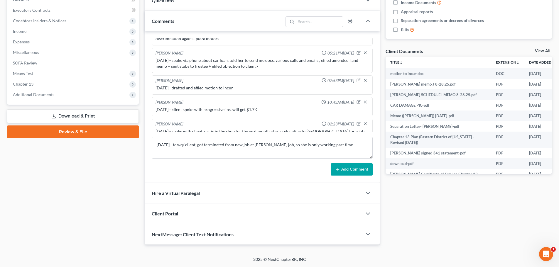
click at [365, 171] on button "Add Comment" at bounding box center [352, 169] width 42 height 12
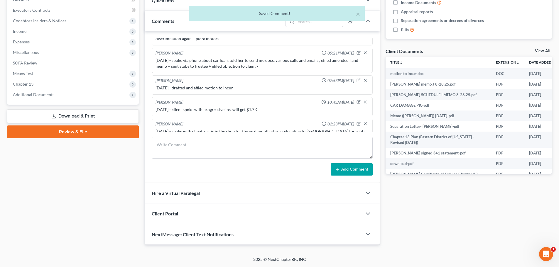
scroll to position [480, 0]
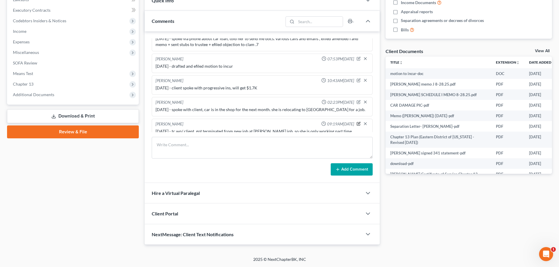
click at [357, 122] on icon "button" at bounding box center [359, 124] width 4 height 4
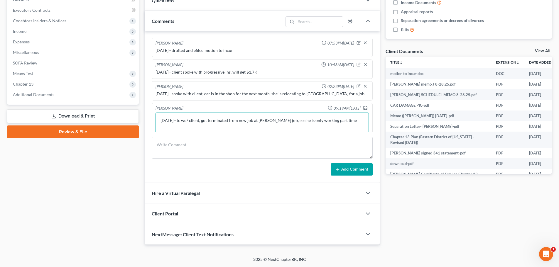
drag, startPoint x: 347, startPoint y: 117, endPoint x: 331, endPoint y: 118, distance: 15.8
click at [347, 117] on textarea "[DATE] - tc wq/ client, got terminated from new job at [PERSON_NAME] job, so sh…" at bounding box center [262, 124] width 213 height 22
type textarea "[DATE] - tc wq/ client, got terminated from new job at [PERSON_NAME] job, so sh…"
click at [363, 106] on icon "button" at bounding box center [365, 108] width 5 height 5
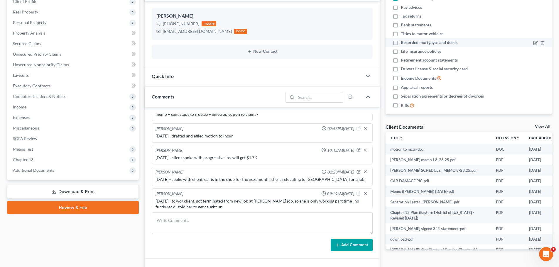
scroll to position [0, 0]
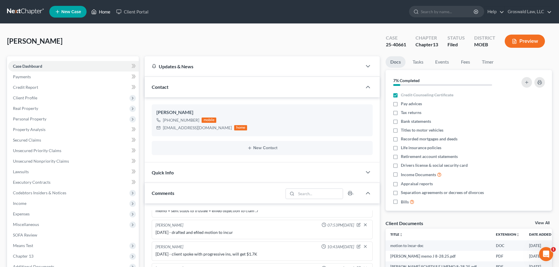
click at [102, 16] on link "Home" at bounding box center [100, 11] width 25 height 11
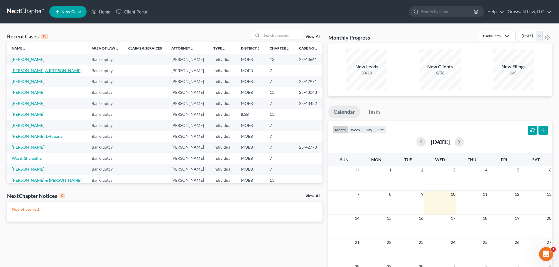
click at [38, 70] on link "[PERSON_NAME] & [PERSON_NAME]" at bounding box center [47, 70] width 70 height 5
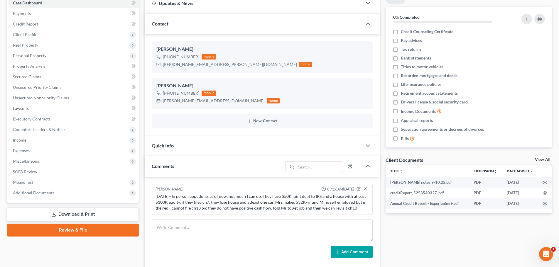
scroll to position [146, 0]
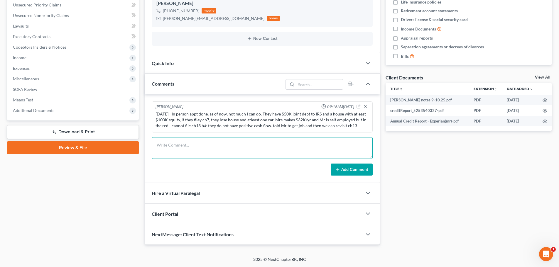
click at [185, 150] on textarea at bounding box center [262, 148] width 221 height 22
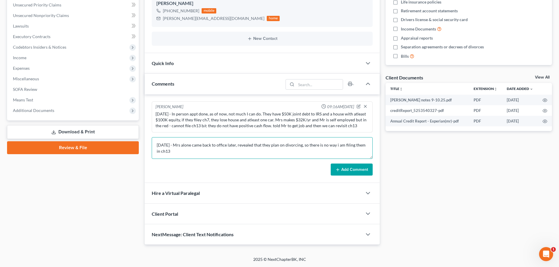
type textarea "[DATE] - Mrs alone came back to office later, revealed that they plan on divorc…"
click at [357, 167] on button "Add Comment" at bounding box center [352, 170] width 42 height 12
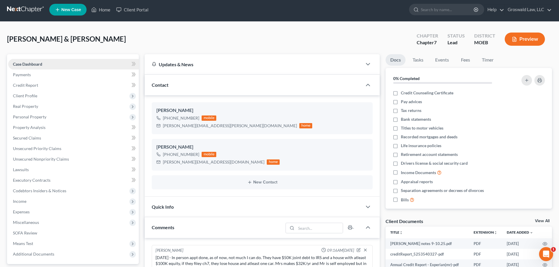
scroll to position [0, 0]
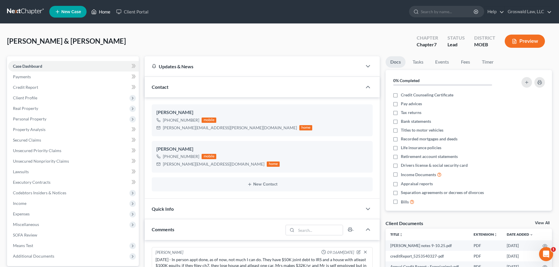
click at [106, 16] on link "Home" at bounding box center [100, 11] width 25 height 11
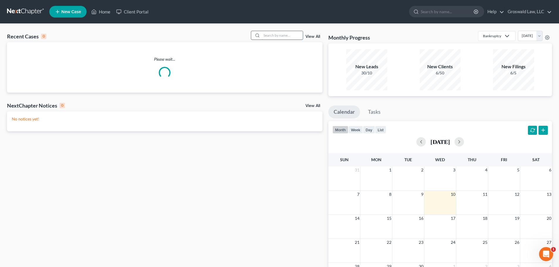
click at [281, 34] on input "search" at bounding box center [282, 35] width 41 height 9
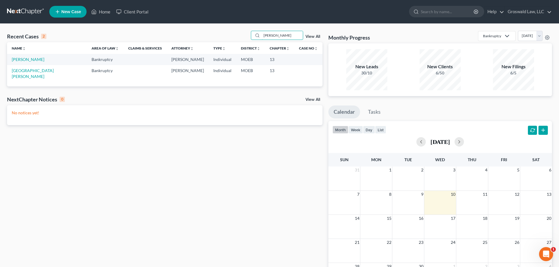
drag, startPoint x: 277, startPoint y: 37, endPoint x: 197, endPoint y: 35, distance: 79.8
click at [197, 35] on div "Recent Cases 2 [PERSON_NAME] View All" at bounding box center [164, 36] width 315 height 11
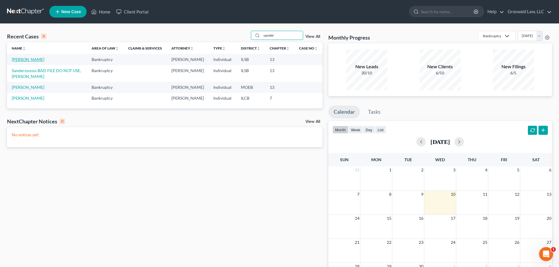
type input "sander"
click at [27, 59] on link "[PERSON_NAME]" at bounding box center [28, 59] width 33 height 5
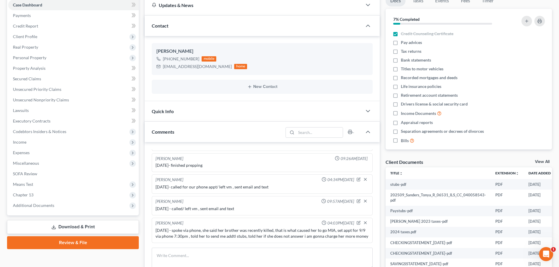
scroll to position [172, 0]
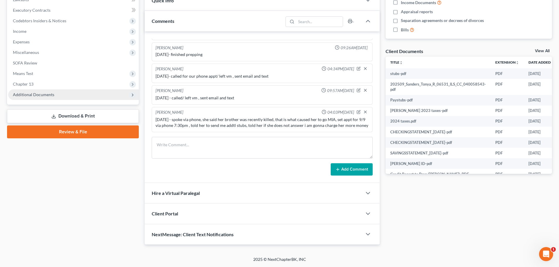
click at [37, 93] on span "Additional Documents" at bounding box center [33, 94] width 41 height 5
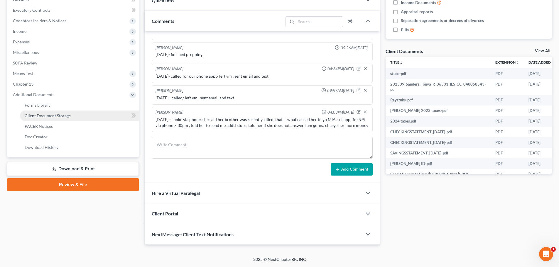
click at [45, 115] on span "Client Document Storage" at bounding box center [48, 115] width 46 height 5
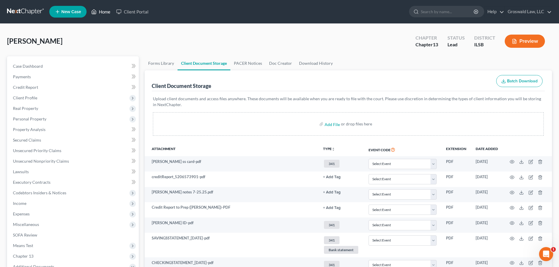
click at [100, 11] on link "Home" at bounding box center [100, 11] width 25 height 11
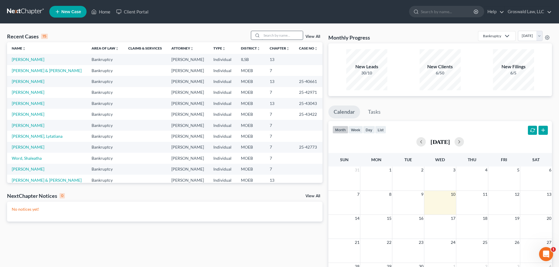
click at [275, 39] on input "search" at bounding box center [282, 35] width 41 height 9
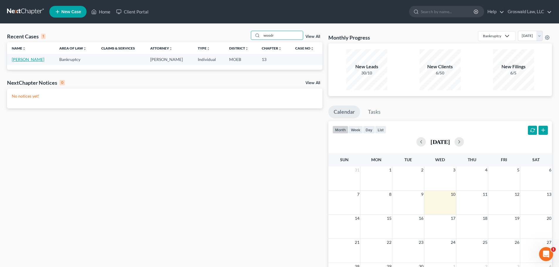
type input "woodr"
click at [33, 61] on link "[PERSON_NAME]" at bounding box center [28, 59] width 33 height 5
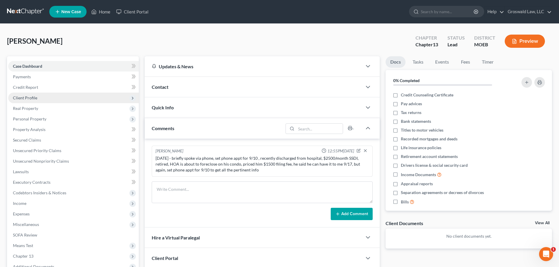
click at [38, 97] on span "Client Profile" at bounding box center [73, 98] width 131 height 11
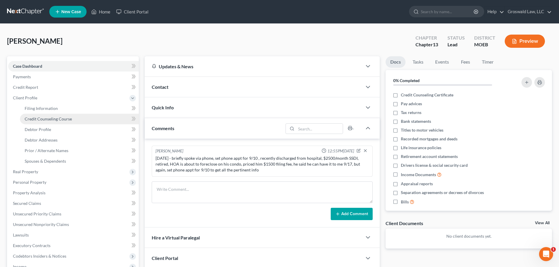
click at [45, 119] on span "Credit Counseling Course" at bounding box center [48, 119] width 47 height 5
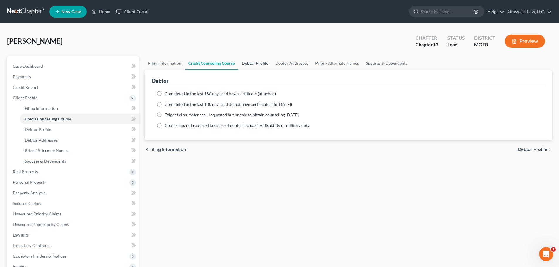
click at [253, 64] on link "Debtor Profile" at bounding box center [254, 63] width 33 height 14
select select "0"
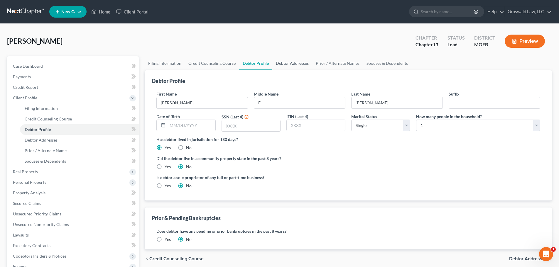
click at [289, 63] on link "Debtor Addresses" at bounding box center [292, 63] width 40 height 14
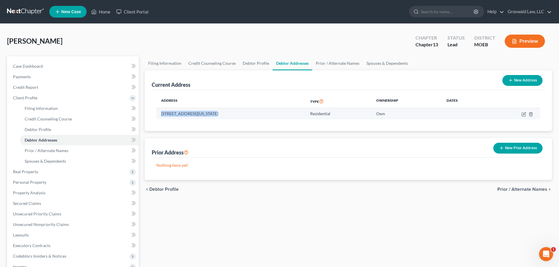
drag, startPoint x: 211, startPoint y: 114, endPoint x: 158, endPoint y: 115, distance: 52.5
click at [158, 115] on td "[STREET_ADDRESS][US_STATE]" at bounding box center [230, 113] width 149 height 11
copy td "[STREET_ADDRESS],"
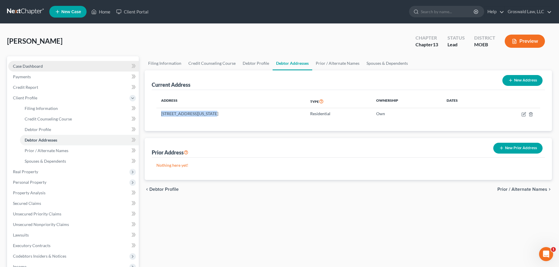
click at [57, 67] on link "Case Dashboard" at bounding box center [73, 66] width 131 height 11
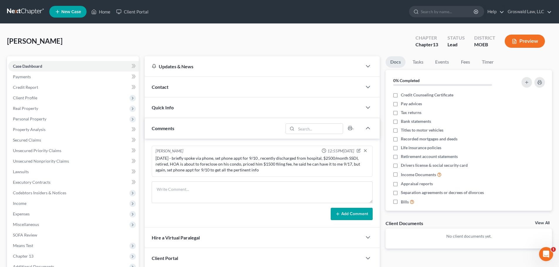
click at [202, 87] on div "Contact" at bounding box center [253, 87] width 217 height 20
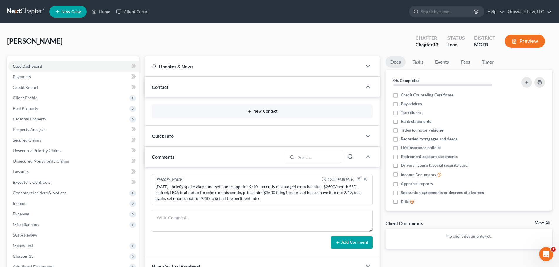
click at [261, 110] on button "New Contact" at bounding box center [262, 111] width 212 height 5
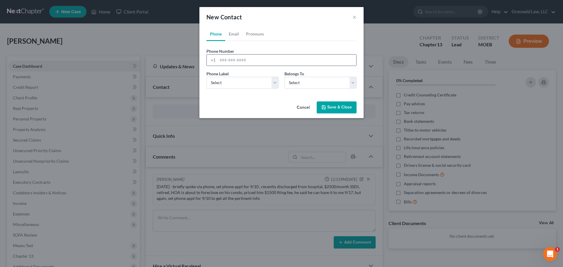
click at [238, 60] on input "tel" at bounding box center [287, 60] width 139 height 11
paste input "[PHONE_NUMBER]"
type input "[PHONE_NUMBER]"
drag, startPoint x: 233, startPoint y: 81, endPoint x: 230, endPoint y: 88, distance: 8.1
click at [233, 81] on select "Select Mobile Home Work Other" at bounding box center [243, 83] width 72 height 12
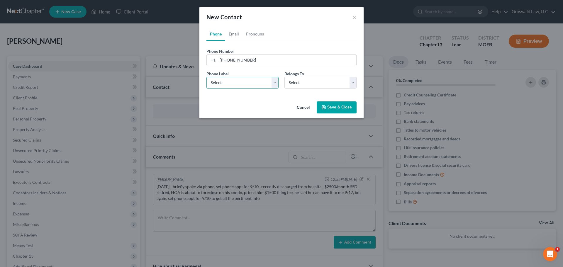
select select "0"
click at [207, 77] on select "Select Mobile Home Work Other" at bounding box center [243, 83] width 72 height 12
drag, startPoint x: 291, startPoint y: 82, endPoint x: 295, endPoint y: 88, distance: 6.6
click at [291, 82] on select "Select Client Other" at bounding box center [321, 83] width 72 height 12
select select "0"
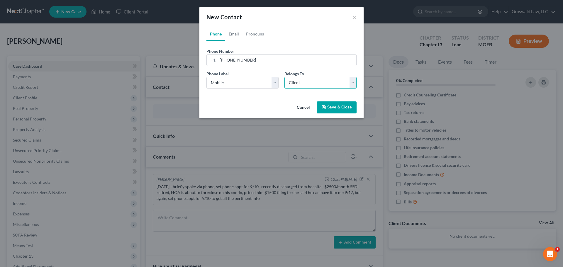
click at [285, 77] on select "Select Client Other" at bounding box center [321, 83] width 72 height 12
select select "0"
click at [236, 31] on link "Email" at bounding box center [233, 34] width 17 height 14
click at [237, 62] on input "email" at bounding box center [287, 60] width 139 height 11
paste input "[PERSON_NAME][EMAIL_ADDRESS][PERSON_NAME][DOMAIN_NAME]"
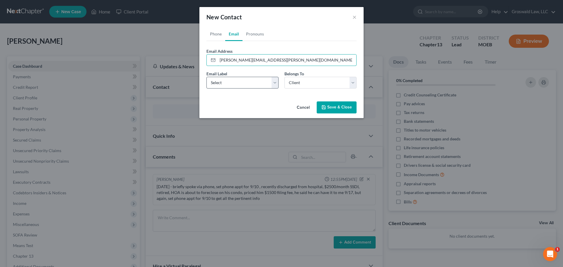
type input "[PERSON_NAME][EMAIL_ADDRESS][PERSON_NAME][DOMAIN_NAME]"
drag, startPoint x: 234, startPoint y: 81, endPoint x: 231, endPoint y: 88, distance: 7.4
click at [234, 81] on select "Select Home Work Other" at bounding box center [243, 83] width 72 height 12
select select "0"
click at [207, 77] on select "Select Home Work Other" at bounding box center [243, 83] width 72 height 12
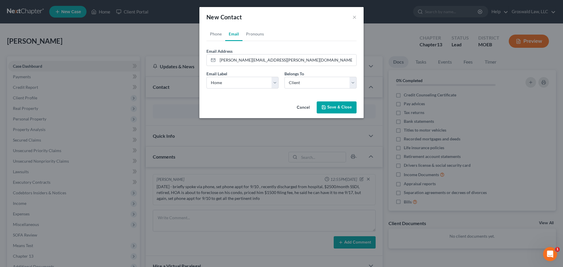
click at [332, 107] on button "Save & Close" at bounding box center [337, 108] width 40 height 12
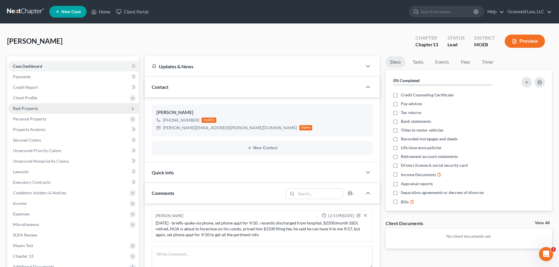
click at [30, 109] on span "Real Property" at bounding box center [25, 108] width 25 height 5
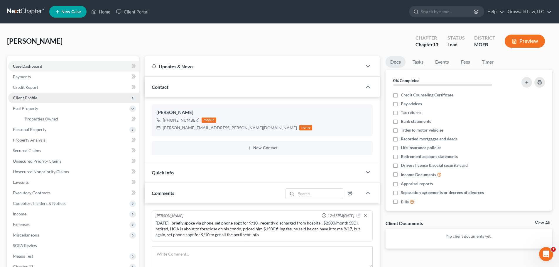
drag, startPoint x: 28, startPoint y: 97, endPoint x: 31, endPoint y: 100, distance: 4.2
click at [28, 97] on span "Client Profile" at bounding box center [25, 97] width 24 height 5
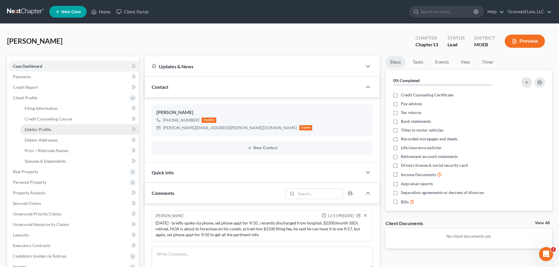
click at [38, 131] on span "Debtor Profile" at bounding box center [38, 129] width 26 height 5
select select "0"
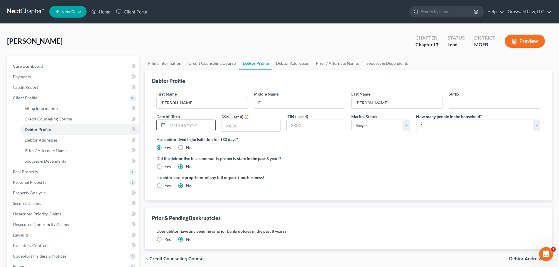
click at [196, 124] on input "text" at bounding box center [192, 125] width 48 height 11
type input "[DATE]"
click at [309, 178] on label "Is debtor a sole proprietor of any full or part-time business?" at bounding box center [250, 178] width 189 height 6
click at [286, 59] on link "Debtor Addresses" at bounding box center [292, 63] width 40 height 14
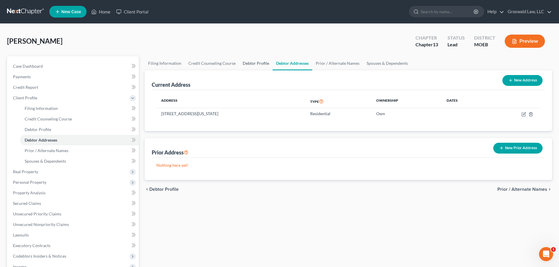
click at [247, 62] on link "Debtor Profile" at bounding box center [255, 63] width 33 height 14
select select "0"
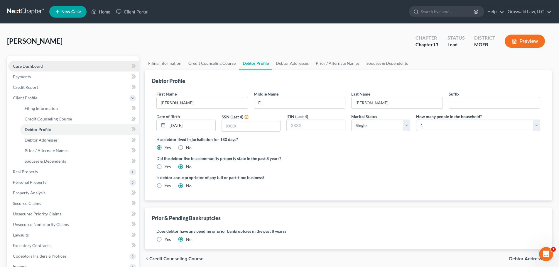
click at [83, 64] on link "Case Dashboard" at bounding box center [73, 66] width 131 height 11
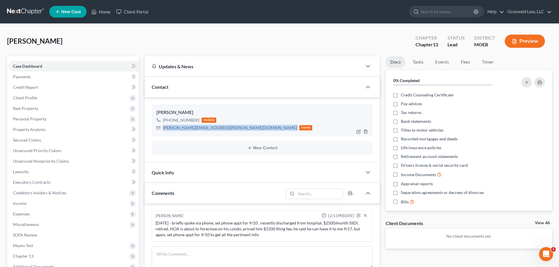
drag, startPoint x: 219, startPoint y: 129, endPoint x: 164, endPoint y: 131, distance: 55.2
click at [164, 131] on div "[PERSON_NAME][EMAIL_ADDRESS][PERSON_NAME][DOMAIN_NAME] home" at bounding box center [234, 128] width 156 height 8
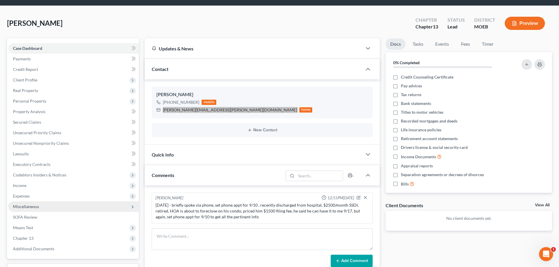
scroll to position [88, 0]
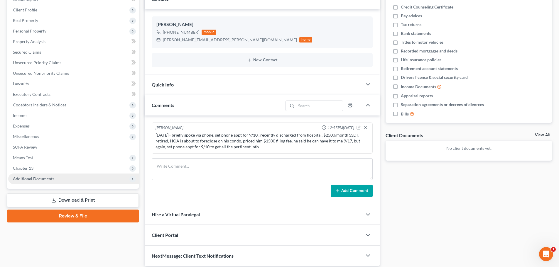
click at [65, 180] on span "Additional Documents" at bounding box center [73, 179] width 131 height 11
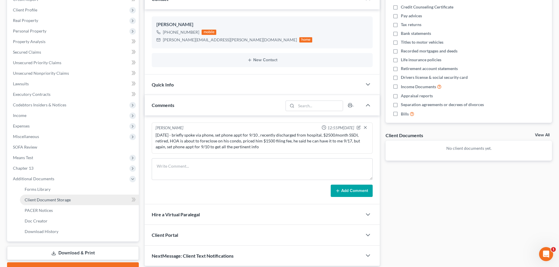
click at [63, 198] on span "Client Document Storage" at bounding box center [48, 199] width 46 height 5
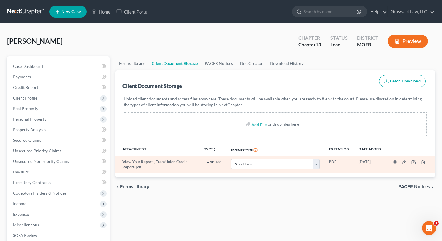
click at [404, 165] on td at bounding box center [409, 164] width 49 height 16
click at [403, 161] on icon at bounding box center [404, 162] width 5 height 5
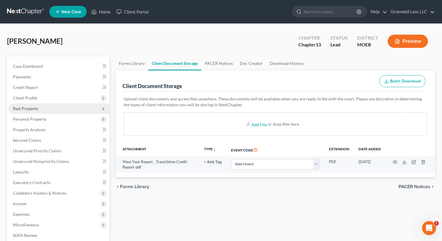
click at [27, 109] on span "Real Property" at bounding box center [25, 108] width 25 height 5
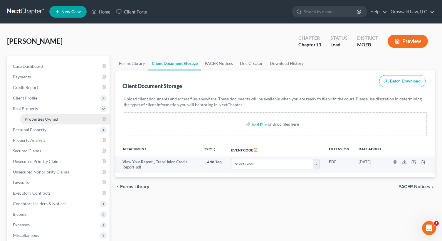
click at [28, 118] on span "Properties Owned" at bounding box center [41, 119] width 33 height 5
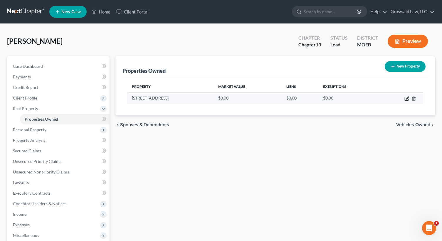
click at [407, 98] on icon "button" at bounding box center [407, 98] width 3 height 3
select select "26"
select select "100"
select select "0"
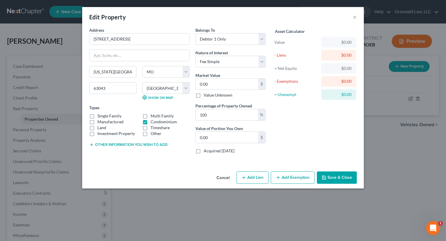
click at [344, 179] on button "Save & Close" at bounding box center [337, 177] width 40 height 12
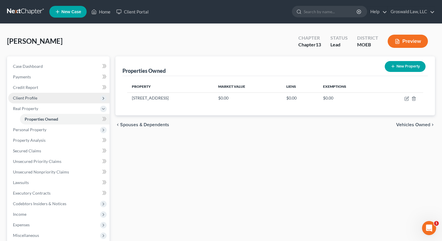
click at [38, 98] on span "Client Profile" at bounding box center [58, 98] width 101 height 11
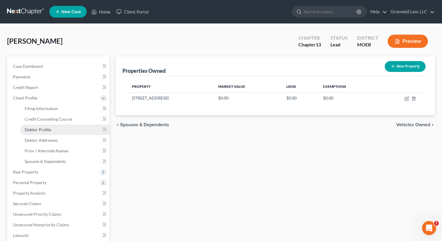
click at [50, 133] on link "Debtor Profile" at bounding box center [65, 129] width 90 height 11
select select "0"
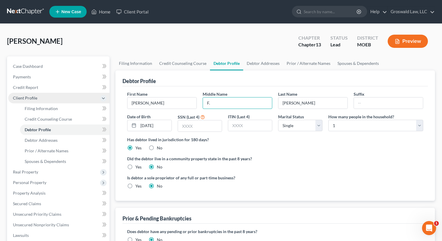
drag, startPoint x: 221, startPoint y: 104, endPoint x: 95, endPoint y: 99, distance: 126.3
click at [100, 99] on div "Petition Navigation Case Dashboard Payments Invoices Payments Payments Credit R…" at bounding box center [220, 215] width 433 height 318
type input "[PERSON_NAME]"
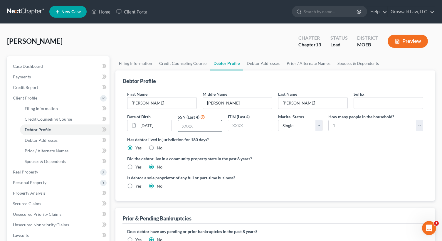
click at [199, 125] on input "text" at bounding box center [200, 125] width 44 height 11
type input "7042"
drag, startPoint x: 315, startPoint y: 170, endPoint x: 313, endPoint y: 166, distance: 4.1
click at [315, 169] on ng-include "First Name [PERSON_NAME] Middle Name [PERSON_NAME] Last Name [PERSON_NAME] Date…" at bounding box center [275, 142] width 296 height 103
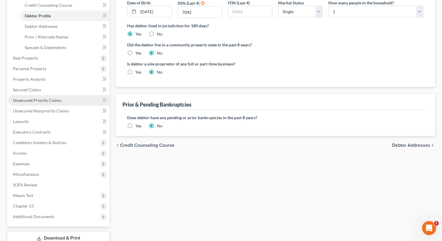
scroll to position [117, 0]
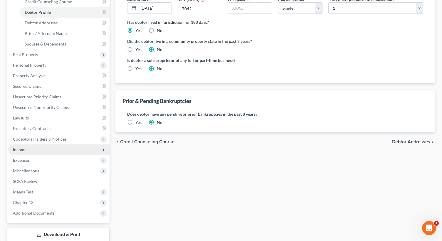
click at [34, 152] on span "Income" at bounding box center [58, 149] width 101 height 11
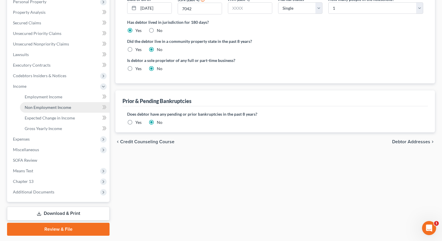
click at [49, 107] on span "Non Employment Income" at bounding box center [48, 107] width 46 height 5
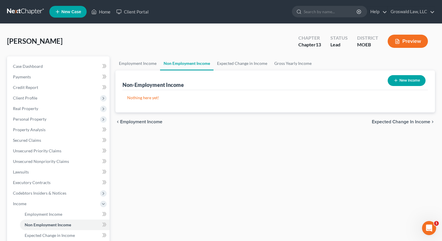
click at [414, 80] on button "New Income" at bounding box center [406, 80] width 38 height 11
select select "0"
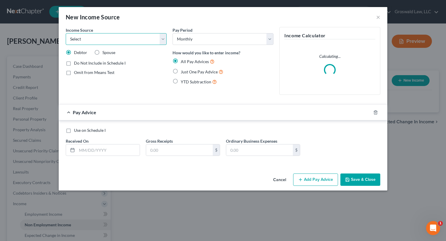
click at [100, 41] on select "Select Unemployment Disability (from employer) Pension Retirement Social Securi…" at bounding box center [116, 39] width 101 height 12
select select "4"
click at [66, 33] on select "Select Unemployment Disability (from employer) Pension Retirement Social Securi…" at bounding box center [116, 39] width 101 height 12
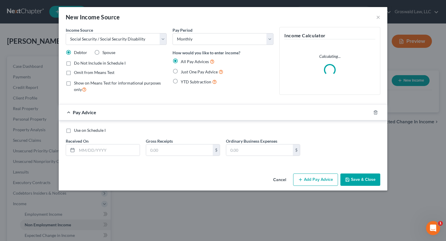
click at [196, 73] on span "Just One Pay Advice" at bounding box center [199, 71] width 37 height 5
click at [187, 72] on input "Just One Pay Advice" at bounding box center [185, 70] width 4 height 4
radio input "true"
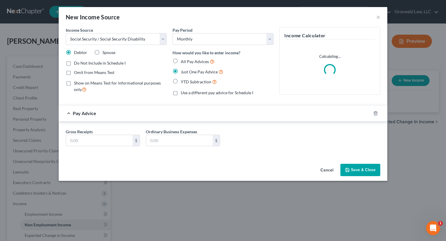
click at [101, 84] on span "Show on Means Test for informational purposes only" at bounding box center [117, 85] width 87 height 11
click at [80, 84] on input "Show on Means Test for informational purposes only" at bounding box center [78, 82] width 4 height 4
checkbox input "true"
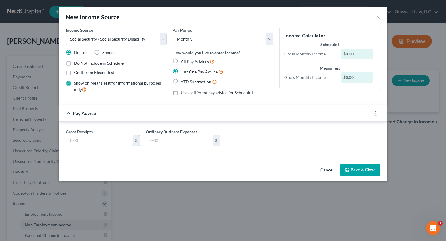
drag, startPoint x: 93, startPoint y: 138, endPoint x: 31, endPoint y: 156, distance: 64.9
click at [93, 138] on input "text" at bounding box center [99, 140] width 67 height 11
type input "2,107"
click at [354, 169] on button "Save & Close" at bounding box center [360, 170] width 40 height 12
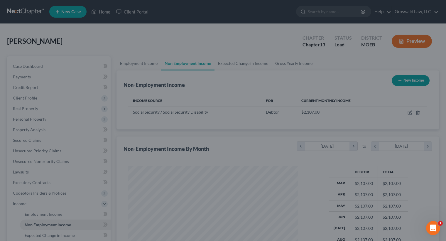
scroll to position [105, 179]
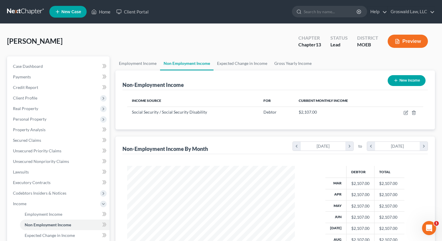
click at [410, 82] on button "New Income" at bounding box center [406, 80] width 38 height 11
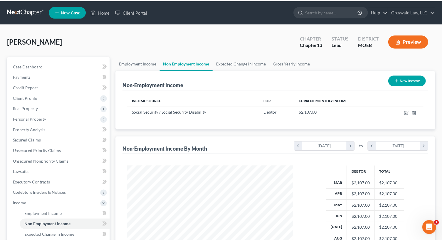
scroll to position [105, 181]
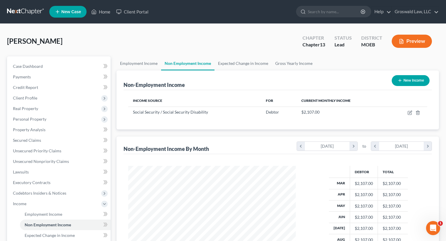
select select "0"
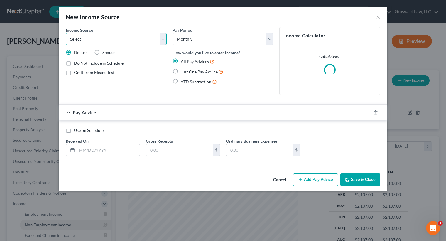
drag, startPoint x: 119, startPoint y: 38, endPoint x: 115, endPoint y: 43, distance: 6.7
click at [119, 39] on select "Select Unemployment Disability (from employer) Pension Retirement Social Securi…" at bounding box center [116, 39] width 101 height 12
select select "2"
click at [66, 33] on select "Select Unemployment Disability (from employer) Pension Retirement Social Securi…" at bounding box center [116, 39] width 101 height 12
click at [205, 72] on span "Just One Pay Advice" at bounding box center [199, 71] width 37 height 5
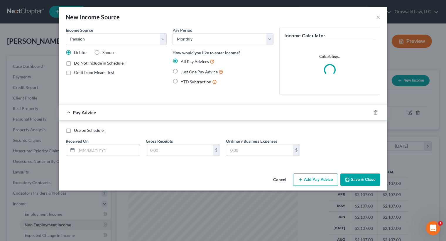
click at [187, 72] on input "Just One Pay Advice" at bounding box center [185, 70] width 4 height 4
radio input "true"
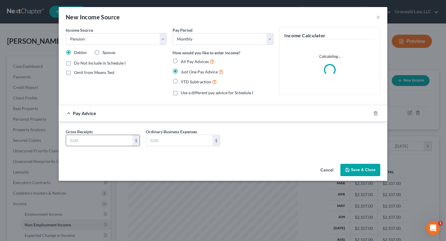
click at [110, 141] on input "text" at bounding box center [99, 140] width 67 height 11
type input "137"
click at [362, 171] on button "Save & Close" at bounding box center [360, 170] width 40 height 12
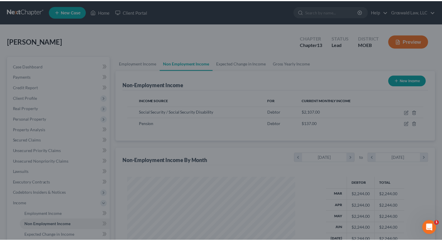
scroll to position [293354, 293280]
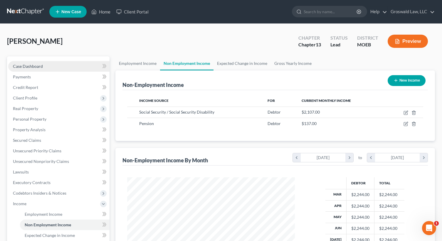
click at [62, 64] on link "Case Dashboard" at bounding box center [58, 66] width 101 height 11
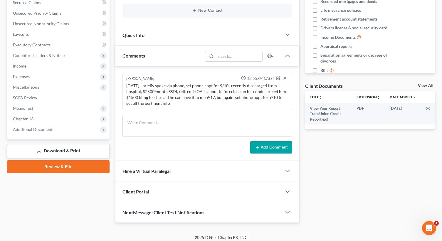
scroll to position [142, 0]
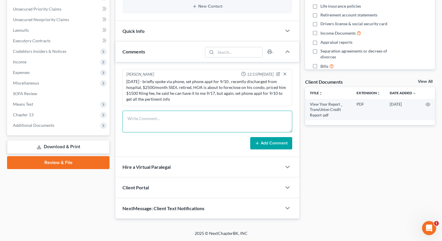
click at [157, 114] on textarea at bounding box center [207, 122] width 170 height 22
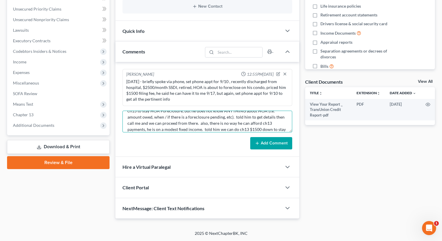
scroll to position [20, 0]
type textarea "[DATE] - briefly spoke via phone, got one free CR, Home with alot of equity, wa…"
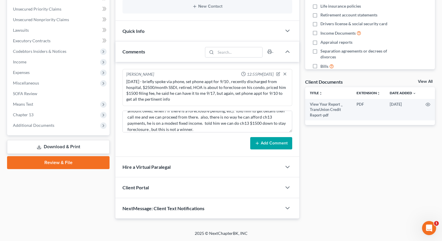
click at [266, 141] on button "Add Comment" at bounding box center [271, 143] width 42 height 12
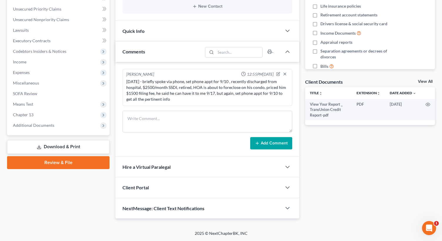
scroll to position [0, 0]
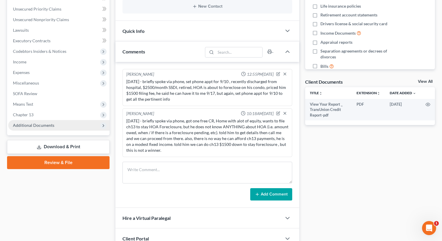
click at [67, 127] on span "Additional Documents" at bounding box center [58, 125] width 101 height 11
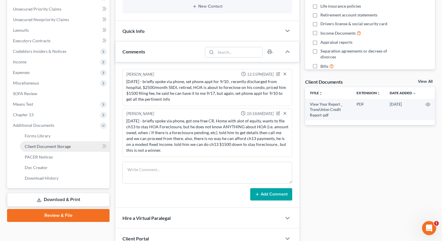
click at [48, 151] on link "Client Document Storage" at bounding box center [65, 146] width 90 height 11
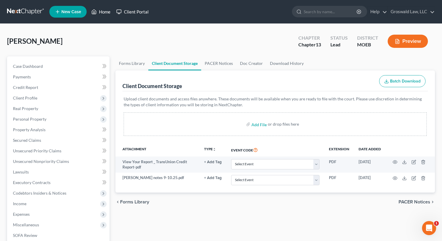
drag, startPoint x: 115, startPoint y: 9, endPoint x: 107, endPoint y: 9, distance: 7.9
click at [115, 9] on link "Client Portal" at bounding box center [132, 11] width 38 height 11
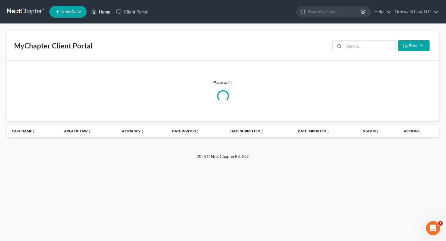
click at [104, 9] on link "Home" at bounding box center [100, 11] width 25 height 11
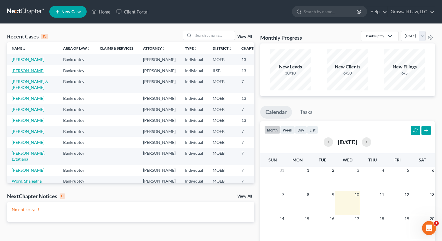
click at [18, 73] on link "[PERSON_NAME]" at bounding box center [28, 70] width 33 height 5
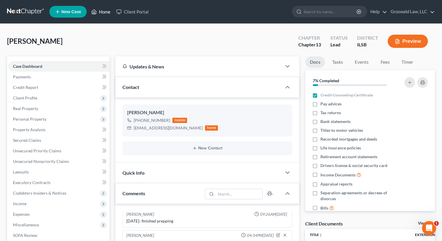
drag, startPoint x: 103, startPoint y: 13, endPoint x: 112, endPoint y: 22, distance: 13.5
click at [103, 13] on link "Home" at bounding box center [100, 11] width 25 height 11
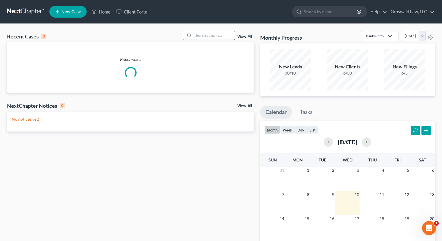
click at [210, 35] on input "search" at bounding box center [213, 35] width 41 height 9
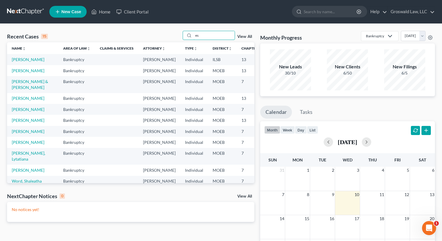
type input "e"
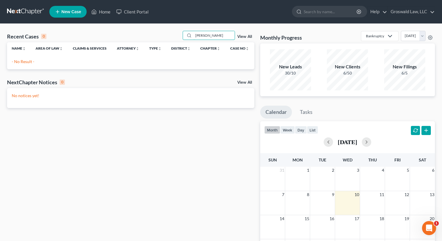
type input "[PERSON_NAME]"
click at [59, 9] on icon at bounding box center [57, 11] width 5 height 7
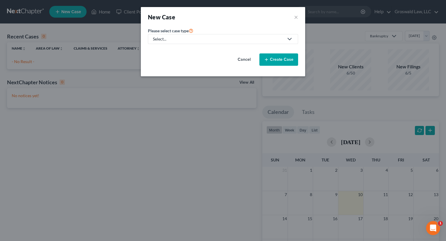
click at [178, 41] on div "Select..." at bounding box center [218, 39] width 131 height 6
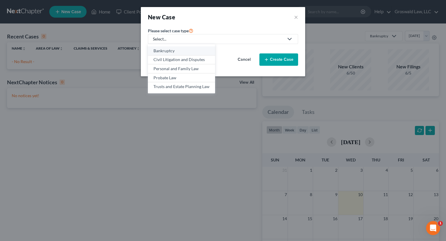
click at [169, 51] on div "Bankruptcy" at bounding box center [181, 51] width 56 height 6
select select "45"
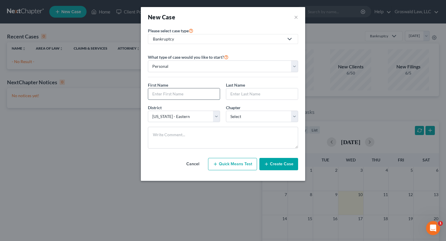
click at [170, 92] on input "text" at bounding box center [184, 93] width 72 height 11
type input "[PERSON_NAME]"
select select "0"
click at [276, 163] on button "Create Case" at bounding box center [278, 164] width 39 height 12
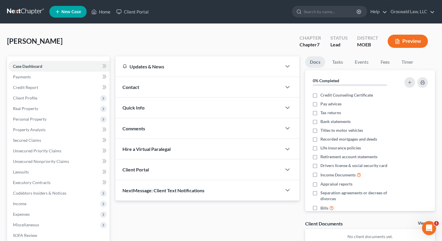
click at [148, 91] on div "Contact" at bounding box center [198, 87] width 166 height 20
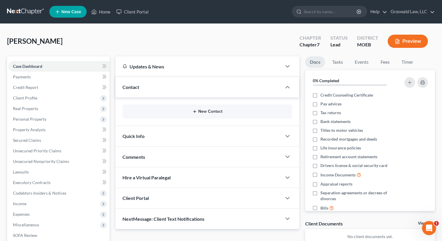
click at [209, 112] on button "New Contact" at bounding box center [207, 111] width 160 height 5
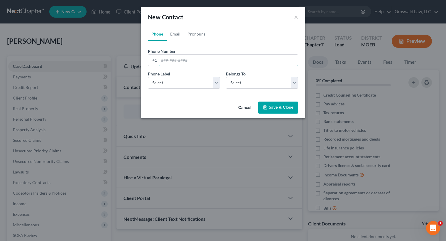
drag, startPoint x: 190, startPoint y: 60, endPoint x: 129, endPoint y: 4, distance: 82.5
click at [190, 60] on input "tel" at bounding box center [228, 60] width 139 height 11
paste input "240-9779"
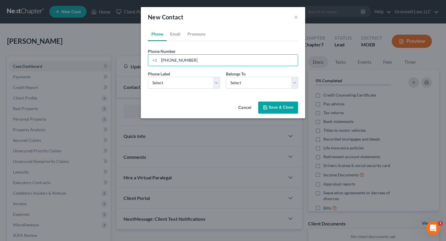
type input "[PHONE_NUMBER]"
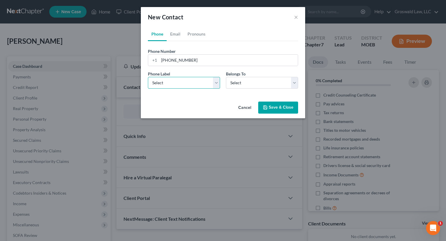
select select "0"
click at [178, 31] on link "Email" at bounding box center [175, 34] width 17 height 14
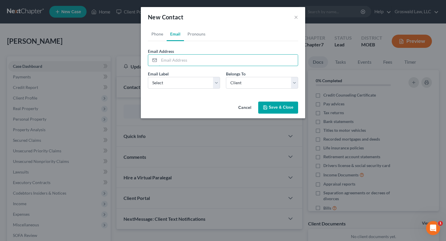
drag, startPoint x: 186, startPoint y: 61, endPoint x: 177, endPoint y: 74, distance: 15.6
click at [186, 61] on input "email" at bounding box center [228, 60] width 139 height 11
paste input "[EMAIL_ADDRESS][DOMAIN_NAME]"
type input "[EMAIL_ADDRESS][DOMAIN_NAME]"
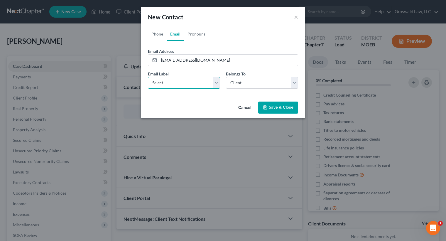
click at [170, 83] on select "Select Home Work Other" at bounding box center [184, 83] width 72 height 12
select select "0"
click at [148, 77] on select "Select Home Work Other" at bounding box center [184, 83] width 72 height 12
click at [284, 106] on button "Save & Close" at bounding box center [278, 108] width 40 height 12
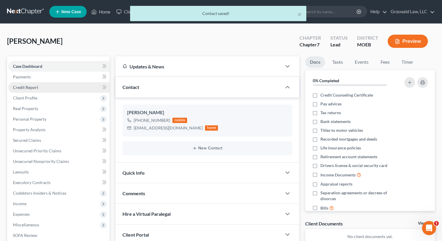
click at [31, 89] on span "Credit Report" at bounding box center [25, 87] width 25 height 5
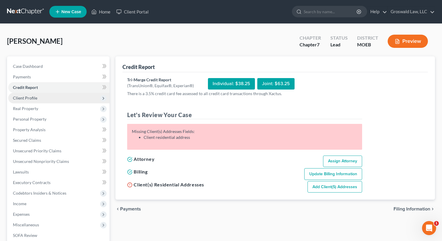
click at [31, 94] on span "Client Profile" at bounding box center [58, 98] width 101 height 11
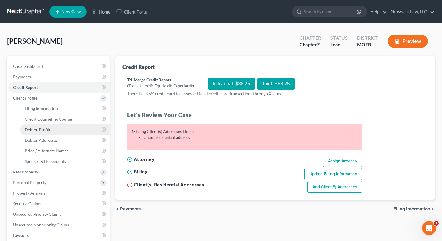
click at [42, 129] on span "Debtor Profile" at bounding box center [38, 129] width 26 height 5
select select "0"
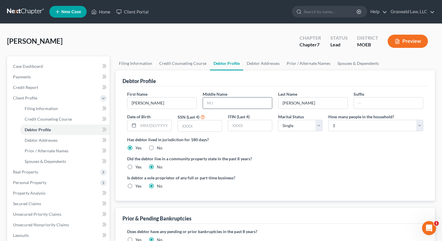
click at [247, 103] on input "text" at bounding box center [237, 102] width 69 height 11
type input "F"
type input "[PERSON_NAME]"
type input "[DATE]"
type input "8272"
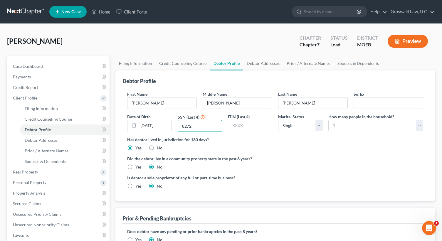
click at [292, 161] on label "Did the debtor live in a community property state in the past 8 years?" at bounding box center [275, 159] width 296 height 6
click at [262, 61] on link "Debtor Addresses" at bounding box center [263, 63] width 40 height 14
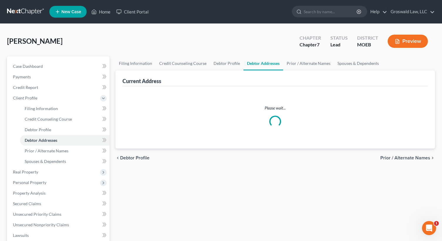
select select "0"
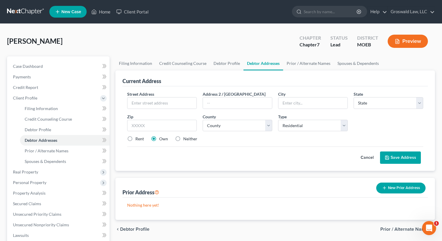
click at [183, 139] on label "Neither" at bounding box center [190, 139] width 14 height 6
click at [185, 139] on input "Neither" at bounding box center [187, 138] width 4 height 4
radio input "true"
click at [163, 100] on input "text" at bounding box center [161, 102] width 69 height 11
type input "[STREET_ADDRESS]"
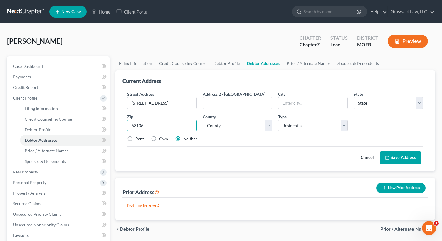
type input "63136"
type input "Saint Louis"
select select "26"
select select "100"
click at [407, 160] on button "Save Address" at bounding box center [400, 157] width 41 height 12
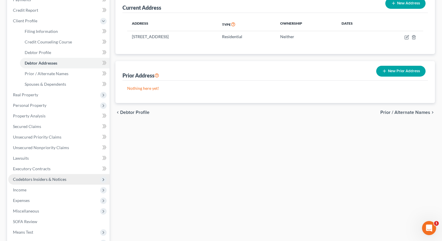
scroll to position [88, 0]
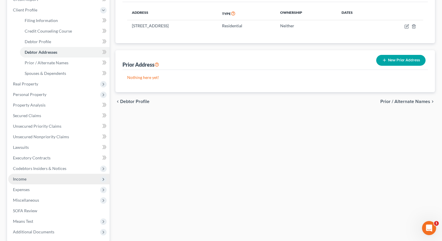
click at [27, 180] on span "Income" at bounding box center [58, 179] width 101 height 11
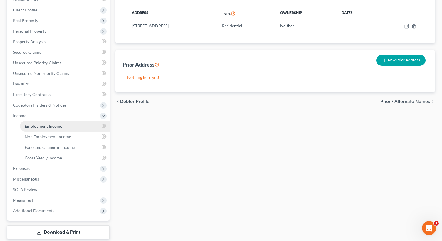
click at [48, 126] on span "Employment Income" at bounding box center [44, 126] width 38 height 5
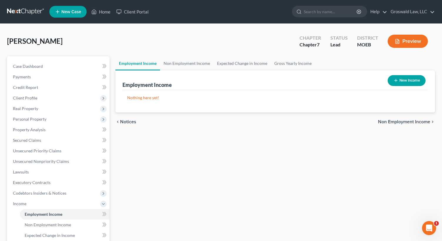
click at [402, 80] on button "New Income" at bounding box center [406, 80] width 38 height 11
select select "0"
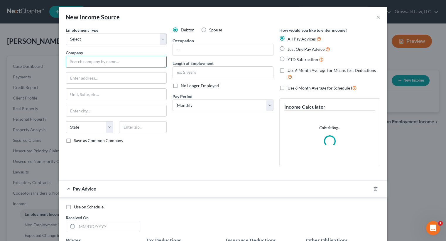
click at [106, 61] on input "text" at bounding box center [116, 62] width 101 height 12
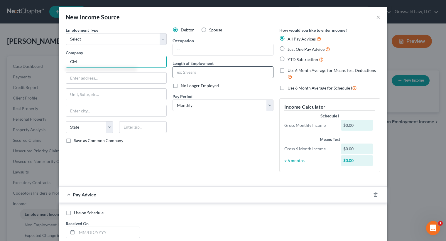
type input "GM"
click at [213, 71] on input "text" at bounding box center [223, 72] width 100 height 11
type input "2024 to present"
click at [187, 49] on input "text" at bounding box center [223, 49] width 100 height 11
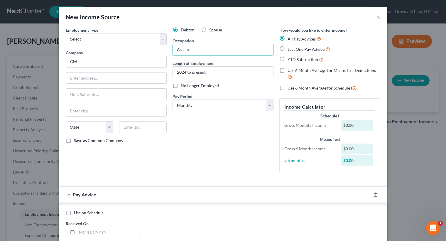
type input "Assembly Technician"
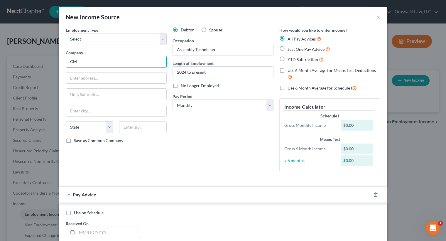
drag, startPoint x: 107, startPoint y: 60, endPoint x: -4, endPoint y: 50, distance: 110.8
click at [0, 50] on html "Home New Case Client Portal Groswald Law, LLC [PERSON_NAME][EMAIL_ADDRESS][DOMA…" at bounding box center [223, 182] width 446 height 365
type input "e"
type input "General Motors"
click at [216, 164] on div "Debtor Spouse Occupation Assembly Technician Length of Employment 2024 to prese…" at bounding box center [223, 102] width 107 height 150
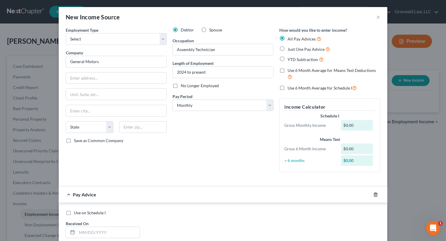
click at [374, 193] on icon "button" at bounding box center [375, 194] width 5 height 5
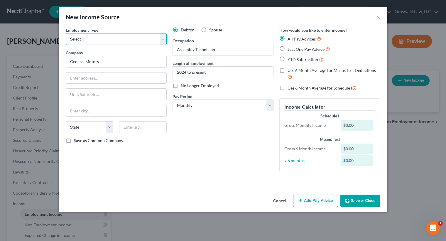
click at [100, 40] on select "Select Full or [DEMOGRAPHIC_DATA] Employment Self Employment" at bounding box center [116, 39] width 101 height 12
select select "0"
click at [66, 33] on select "Select Full or [DEMOGRAPHIC_DATA] Employment Self Employment" at bounding box center [116, 39] width 101 height 12
click at [358, 198] on button "Save & Close" at bounding box center [360, 201] width 40 height 12
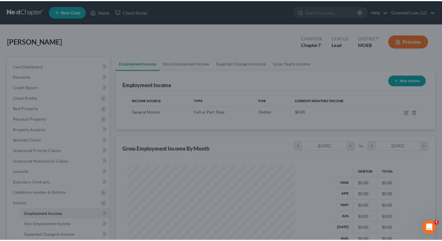
scroll to position [105, 179]
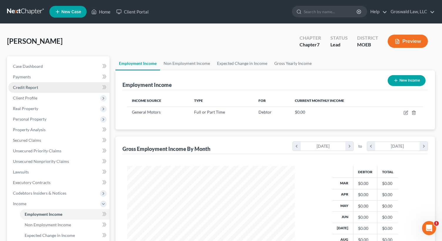
click at [41, 88] on link "Credit Report" at bounding box center [58, 87] width 101 height 11
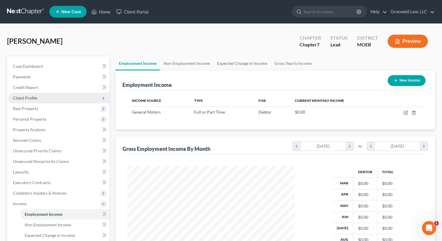
click at [42, 100] on span "Client Profile" at bounding box center [58, 98] width 101 height 11
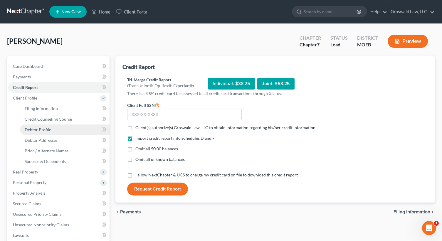
click at [39, 129] on span "Debtor Profile" at bounding box center [38, 129] width 26 height 5
select select "0"
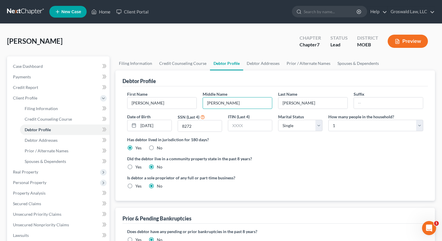
drag, startPoint x: 252, startPoint y: 106, endPoint x: 129, endPoint y: 90, distance: 124.6
click at [125, 95] on div "First Name [PERSON_NAME] Middle Name [PERSON_NAME] Last Name [PERSON_NAME] Suff…" at bounding box center [275, 113] width 302 height 45
type input "[PERSON_NAME]"
click at [353, 167] on div "Did the debtor live in a community property state in the past 8 years? Yes No" at bounding box center [275, 163] width 296 height 14
click at [23, 65] on span "Case Dashboard" at bounding box center [28, 66] width 30 height 5
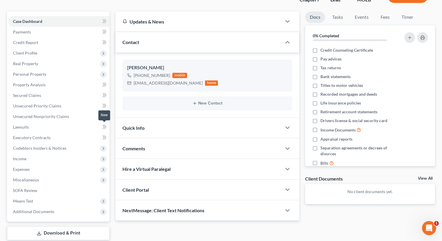
scroll to position [59, 0]
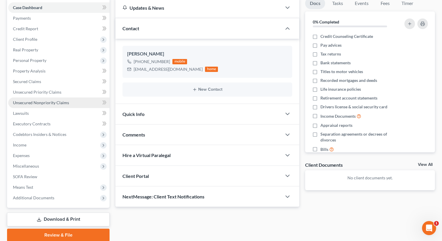
click at [79, 105] on link "Unsecured Nonpriority Claims" at bounding box center [58, 102] width 101 height 11
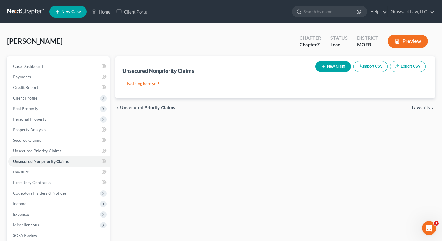
click at [325, 69] on button "New Claim" at bounding box center [333, 66] width 36 height 11
select select "0"
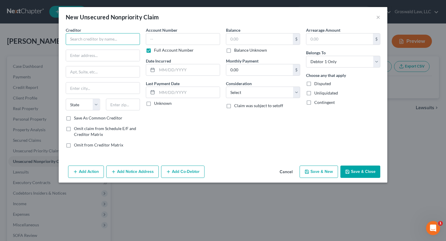
click at [111, 37] on input "text" at bounding box center [103, 39] width 74 height 12
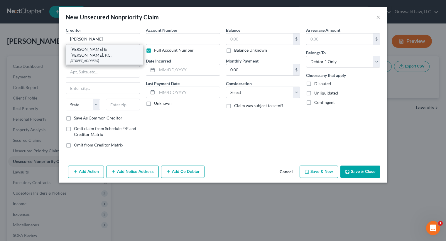
click at [92, 58] on div "[STREET_ADDRESS]" at bounding box center [104, 60] width 68 height 5
type input "[PERSON_NAME] & [PERSON_NAME], P.C."
type input "[STREET_ADDRESS]"
type input "Saint Louis"
select select "26"
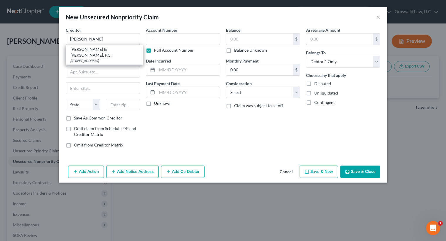
type input "63146"
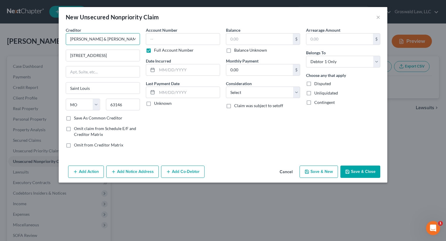
click at [111, 38] on input "[PERSON_NAME] & [PERSON_NAME], P.C." at bounding box center [103, 39] width 74 height 12
drag, startPoint x: 130, startPoint y: 38, endPoint x: 108, endPoint y: 40, distance: 21.5
click at [108, 40] on input "[PERSON_NAME] & [PERSON_NAME], P.C. (CreditBox)" at bounding box center [103, 39] width 74 height 12
type input "Creditbox c/[PERSON_NAME] & [PERSON_NAME], P.C."
click at [195, 42] on input "text" at bounding box center [183, 39] width 74 height 12
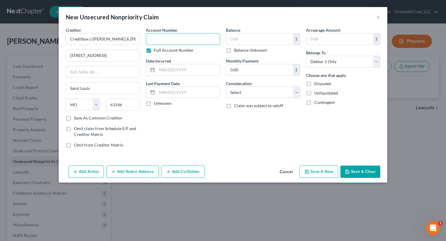
paste input "25SL-AC26561"
type input "25SL-AC26561"
click at [279, 41] on input "text" at bounding box center [259, 38] width 67 height 11
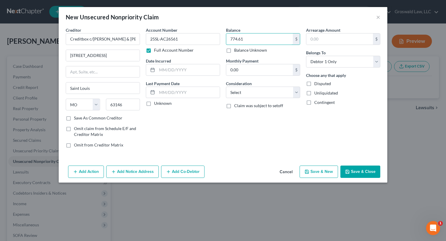
type input "774.61"
select select "10"
click at [374, 175] on button "Save & Close" at bounding box center [360, 172] width 40 height 12
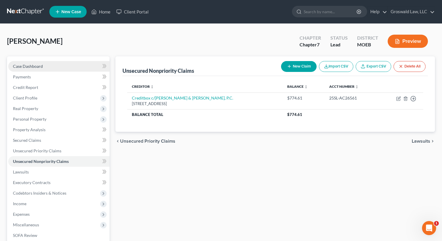
click at [18, 67] on span "Case Dashboard" at bounding box center [28, 66] width 30 height 5
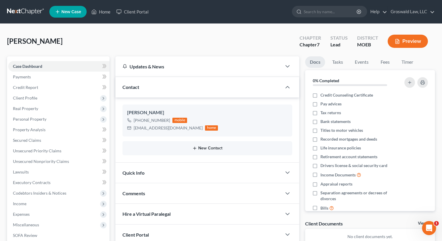
click at [205, 150] on button "New Contact" at bounding box center [207, 148] width 160 height 5
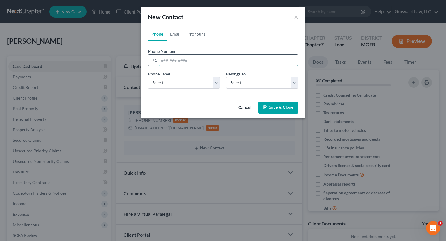
click at [196, 59] on input "tel" at bounding box center [228, 60] width 139 height 11
paste input "497-6217"
type input "[PHONE_NUMBER]"
select select "0"
select select "1"
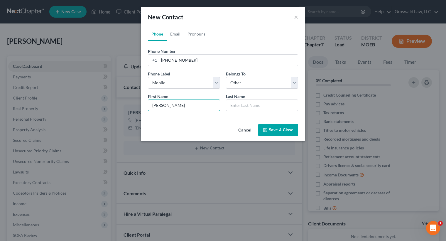
type input "[PERSON_NAME]"
click at [176, 34] on link "Email" at bounding box center [175, 34] width 17 height 14
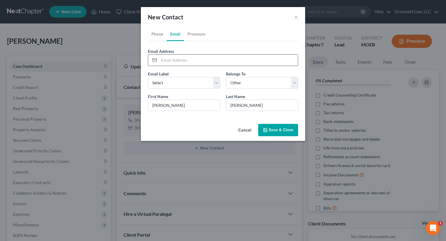
click at [183, 61] on input "email" at bounding box center [228, 60] width 139 height 11
type input "l"
type input "[PERSON_NAME][EMAIL_ADDRESS][PERSON_NAME][DOMAIN_NAME]"
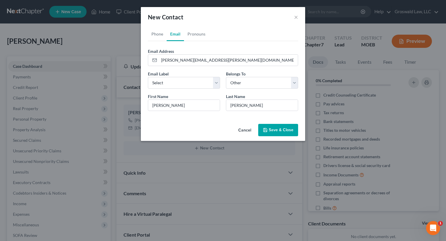
drag, startPoint x: 268, startPoint y: 131, endPoint x: 276, endPoint y: 123, distance: 11.8
click at [268, 130] on icon "button" at bounding box center [265, 130] width 5 height 5
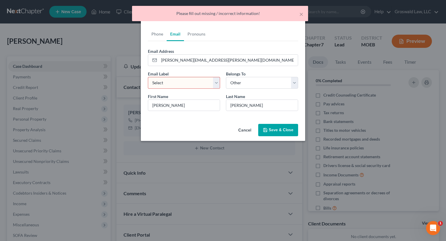
click at [179, 82] on select "Select Home Work Other" at bounding box center [184, 83] width 72 height 12
select select "0"
click at [148, 77] on select "Select Home Work Other" at bounding box center [184, 83] width 72 height 12
drag, startPoint x: 235, startPoint y: 85, endPoint x: 236, endPoint y: 88, distance: 3.1
click at [235, 85] on select "Select Client Other" at bounding box center [262, 83] width 72 height 12
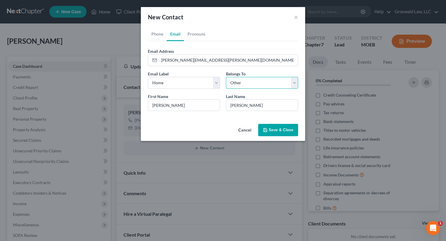
click at [226, 77] on select "Select Client Other" at bounding box center [262, 83] width 72 height 12
click at [279, 129] on button "Save & Close" at bounding box center [278, 130] width 40 height 12
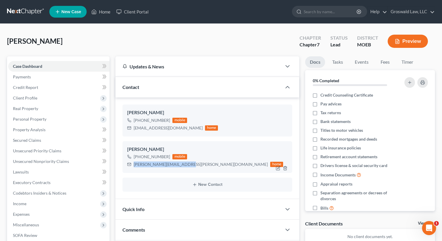
drag, startPoint x: 184, startPoint y: 166, endPoint x: 132, endPoint y: 164, distance: 52.0
click at [132, 164] on div "[PERSON_NAME][EMAIL_ADDRESS][PERSON_NAME][DOMAIN_NAME] home" at bounding box center [205, 165] width 156 height 8
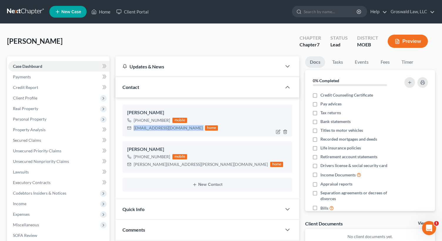
drag, startPoint x: 184, startPoint y: 129, endPoint x: 142, endPoint y: 124, distance: 42.6
click at [134, 131] on div "[EMAIL_ADDRESS][DOMAIN_NAME] home" at bounding box center [172, 128] width 91 height 8
drag, startPoint x: 168, startPoint y: 120, endPoint x: 150, endPoint y: 121, distance: 18.2
click at [150, 121] on div "[PHONE_NUMBER] mobile" at bounding box center [172, 121] width 91 height 8
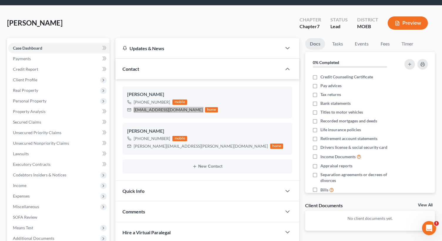
scroll to position [84, 0]
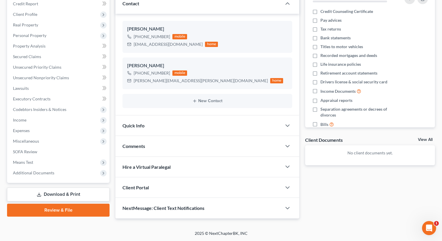
click at [166, 139] on div "Comments" at bounding box center [198, 146] width 166 height 20
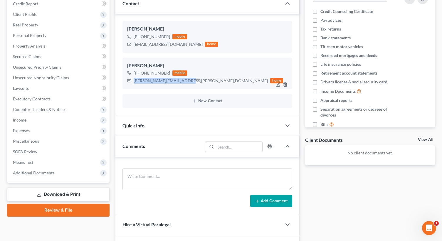
drag, startPoint x: 184, startPoint y: 83, endPoint x: 131, endPoint y: 80, distance: 52.9
click at [131, 80] on div "[PERSON_NAME][EMAIL_ADDRESS][PERSON_NAME][DOMAIN_NAME] home" at bounding box center [205, 81] width 156 height 8
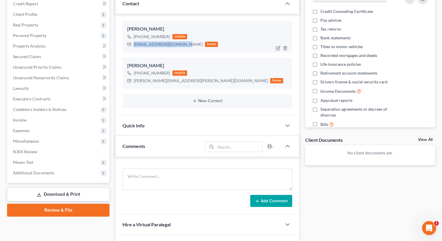
drag, startPoint x: 181, startPoint y: 44, endPoint x: 133, endPoint y: 48, distance: 48.8
click at [133, 48] on div "[EMAIL_ADDRESS][DOMAIN_NAME] home" at bounding box center [172, 44] width 91 height 8
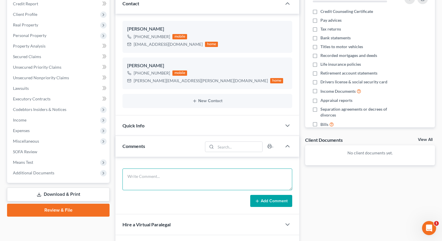
click at [244, 172] on textarea at bounding box center [207, 179] width 170 height 22
paste textarea "1. ID and SS Card2. 2024 tax returns (state and federal)3. Paystubs from [DATE]…"
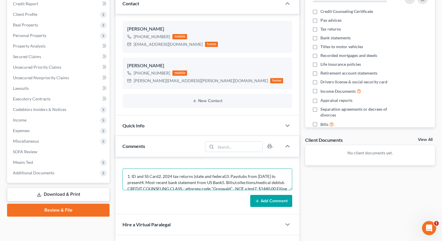
scroll to position [7, 0]
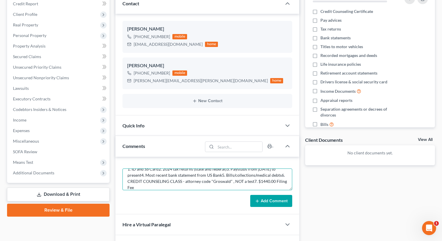
type textarea "1. ID and SS Card2. 2024 tax returns (state and federal)3. Paystubs from [DATE]…"
click at [280, 202] on button "Add Comment" at bounding box center [271, 201] width 42 height 12
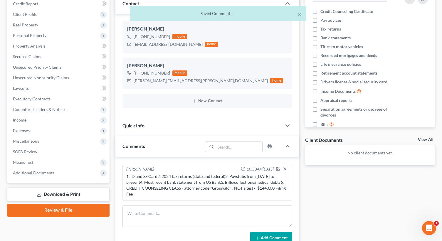
scroll to position [0, 0]
click at [168, 221] on textarea at bounding box center [207, 216] width 170 height 22
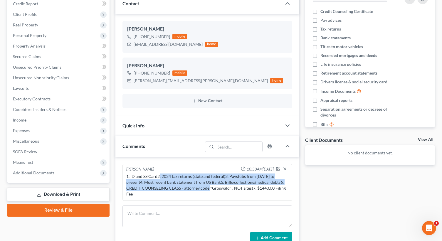
drag, startPoint x: 196, startPoint y: 187, endPoint x: 177, endPoint y: 175, distance: 23.1
click at [159, 176] on div "1. ID and SS Card2. 2024 tax returns (state and federal)3. Paystubs from [DATE]…" at bounding box center [207, 184] width 162 height 23
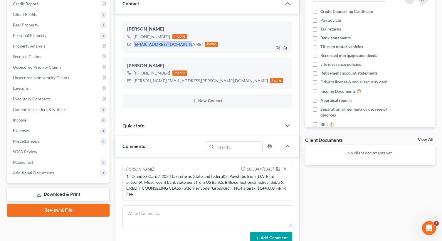
drag, startPoint x: 182, startPoint y: 45, endPoint x: 134, endPoint y: 46, distance: 48.4
click at [134, 46] on div "[EMAIL_ADDRESS][DOMAIN_NAME] home" at bounding box center [172, 44] width 91 height 8
drag, startPoint x: 184, startPoint y: 82, endPoint x: 172, endPoint y: 80, distance: 11.8
click at [172, 80] on div "[PERSON_NAME][EMAIL_ADDRESS][PERSON_NAME][DOMAIN_NAME] home" at bounding box center [205, 81] width 156 height 8
drag, startPoint x: 181, startPoint y: 46, endPoint x: 124, endPoint y: 42, distance: 57.3
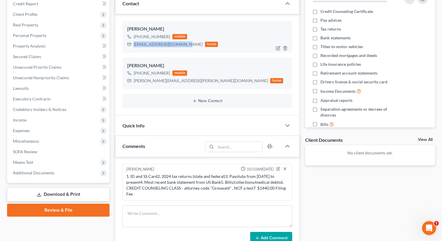
click at [124, 42] on div "[PERSON_NAME] [PHONE_NUMBER] mobile [EMAIL_ADDRESS][DOMAIN_NAME] home" at bounding box center [207, 37] width 170 height 32
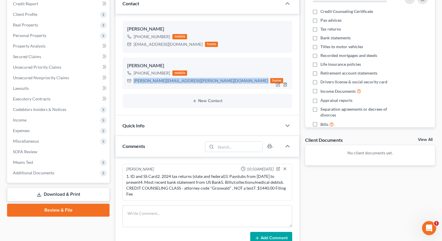
drag, startPoint x: 185, startPoint y: 82, endPoint x: 134, endPoint y: 82, distance: 51.6
click at [134, 82] on div "[PERSON_NAME][EMAIL_ADDRESS][PERSON_NAME][DOMAIN_NAME] home" at bounding box center [205, 81] width 156 height 8
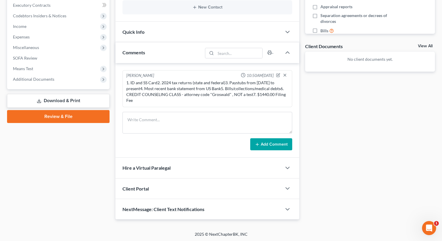
scroll to position [178, 0]
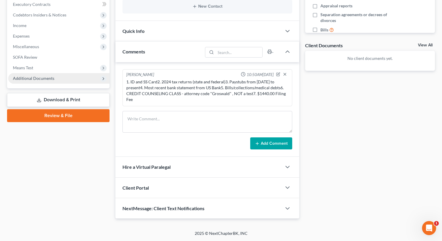
click at [50, 77] on span "Additional Documents" at bounding box center [33, 78] width 41 height 5
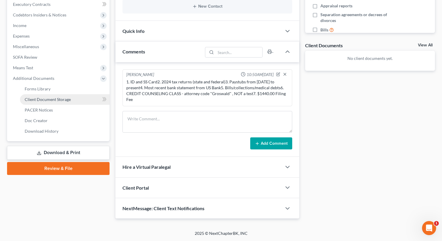
click at [51, 99] on span "Client Document Storage" at bounding box center [48, 99] width 46 height 5
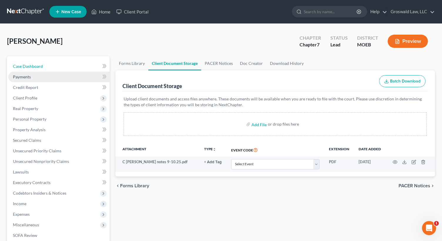
drag, startPoint x: 42, startPoint y: 67, endPoint x: 42, endPoint y: 79, distance: 11.7
click at [42, 67] on span "Case Dashboard" at bounding box center [28, 66] width 30 height 5
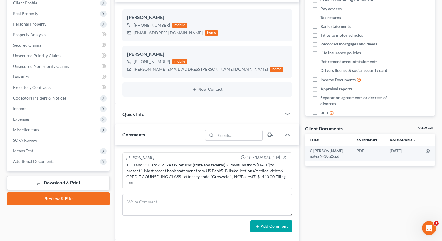
scroll to position [117, 0]
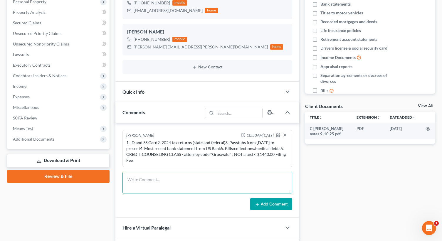
drag, startPoint x: 167, startPoint y: 180, endPoint x: 166, endPoint y: 177, distance: 3.6
click at [167, 180] on textarea at bounding box center [207, 183] width 170 height 22
type textarea "[DATE] - ic done via phone, final sigs TBD, EDMO Ch7, below median, no land, 6 …"
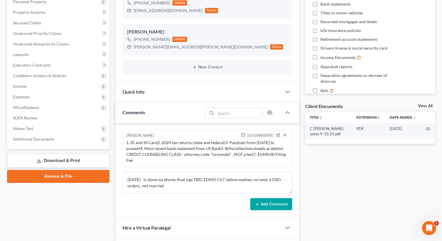
click at [279, 204] on button "Add Comment" at bounding box center [271, 204] width 42 height 12
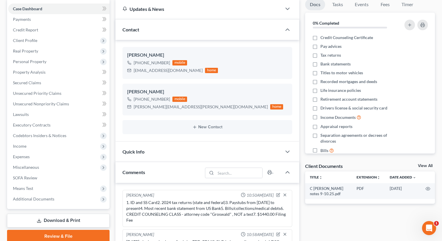
scroll to position [0, 0]
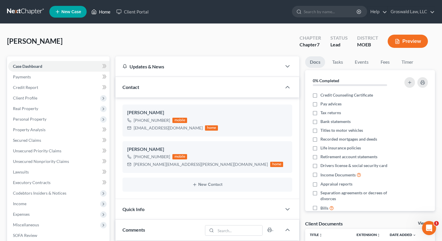
click at [101, 12] on link "Home" at bounding box center [100, 11] width 25 height 11
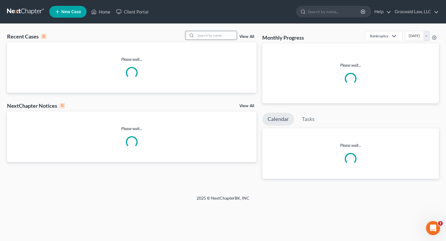
click at [196, 37] on div at bounding box center [190, 35] width 11 height 9
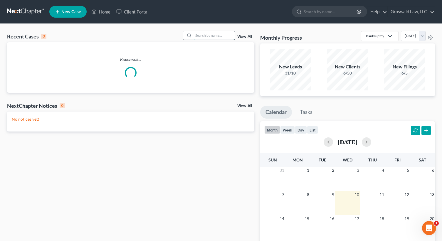
click at [200, 35] on input "search" at bounding box center [213, 35] width 41 height 9
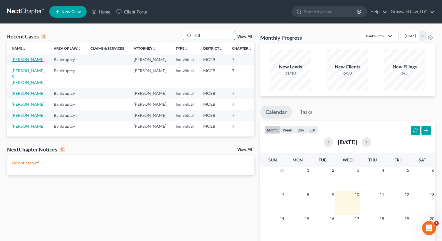
type input "hill"
click at [23, 58] on link "[PERSON_NAME]" at bounding box center [28, 59] width 33 height 5
select select "6"
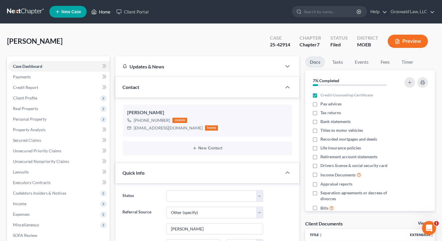
drag, startPoint x: 104, startPoint y: 13, endPoint x: 230, endPoint y: 36, distance: 127.6
click at [104, 13] on link "Home" at bounding box center [100, 11] width 25 height 11
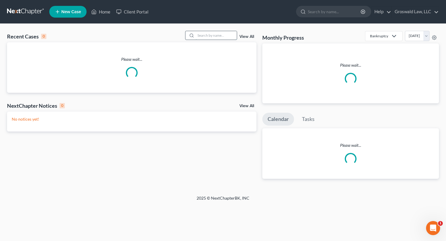
click at [215, 38] on input "search" at bounding box center [216, 35] width 41 height 9
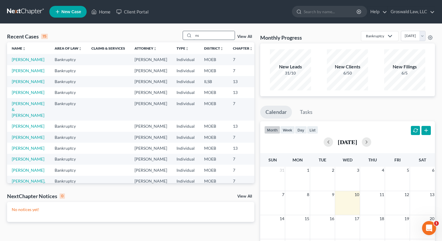
type input "n"
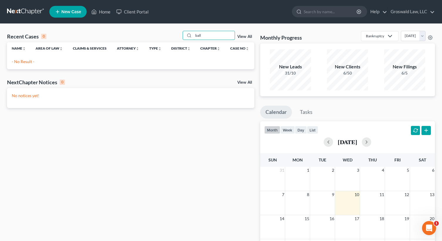
type input "ball"
click at [75, 14] on link "New Case" at bounding box center [67, 12] width 37 height 12
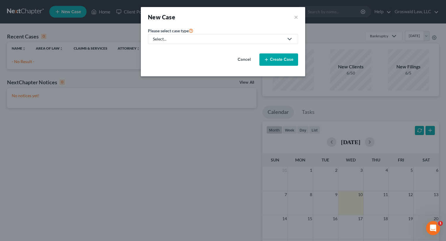
click at [178, 41] on div "Select..." at bounding box center [218, 39] width 131 height 6
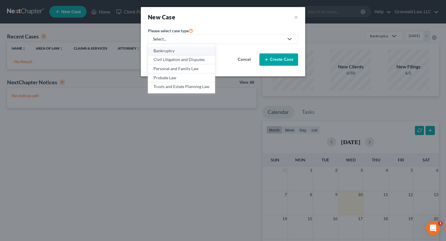
click at [168, 51] on div "Bankruptcy" at bounding box center [181, 51] width 56 height 6
select select "45"
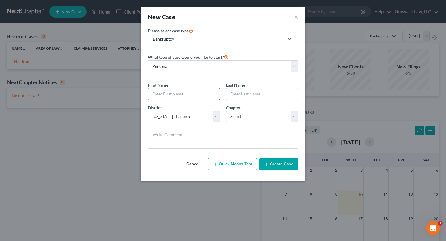
click at [172, 96] on input "text" at bounding box center [184, 93] width 72 height 11
type input "Kayla"
type input "Ball"
select select "3"
click at [277, 163] on button "Create Case" at bounding box center [278, 164] width 39 height 12
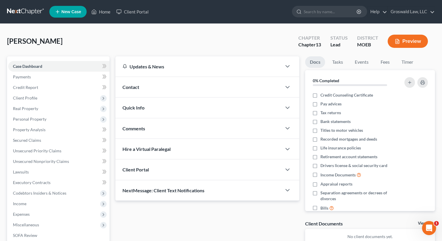
drag, startPoint x: 158, startPoint y: 83, endPoint x: 156, endPoint y: 85, distance: 3.3
click at [158, 83] on div "Contact" at bounding box center [198, 87] width 166 height 20
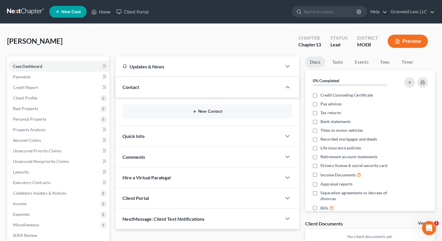
click at [184, 111] on button "New Contact" at bounding box center [207, 111] width 160 height 5
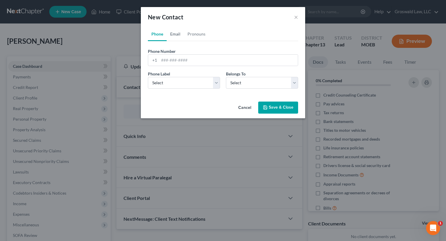
click at [174, 37] on link "Email" at bounding box center [175, 34] width 17 height 14
click at [176, 59] on input "email" at bounding box center [228, 60] width 139 height 11
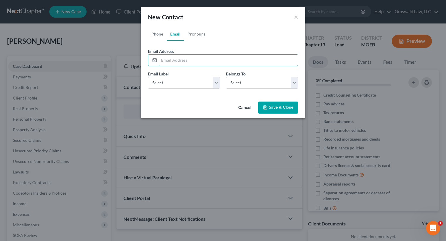
paste input "[EMAIL_ADDRESS][DOMAIN_NAME]"
type input "[EMAIL_ADDRESS][DOMAIN_NAME]"
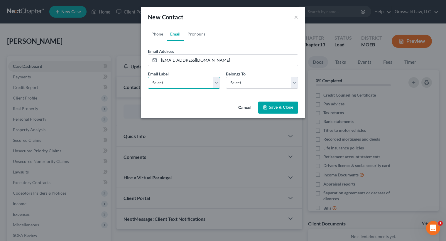
click at [171, 78] on select "Select Home Work Other" at bounding box center [184, 83] width 72 height 12
select select "0"
click at [148, 77] on select "Select Home Work Other" at bounding box center [184, 83] width 72 height 12
drag, startPoint x: 250, startPoint y: 81, endPoint x: 247, endPoint y: 88, distance: 8.0
click at [250, 81] on select "Select Client Other" at bounding box center [262, 83] width 72 height 12
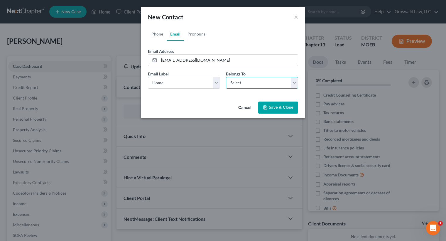
select select "0"
click at [226, 77] on select "Select Client Other" at bounding box center [262, 83] width 72 height 12
select select "0"
click at [156, 34] on link "Phone" at bounding box center [157, 34] width 19 height 14
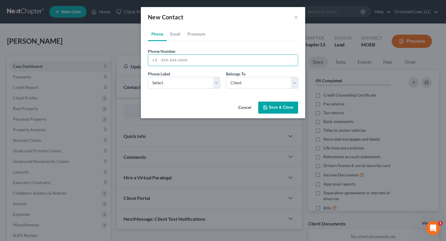
drag, startPoint x: 176, startPoint y: 55, endPoint x: 134, endPoint y: 49, distance: 42.8
click at [176, 55] on input "tel" at bounding box center [228, 60] width 139 height 11
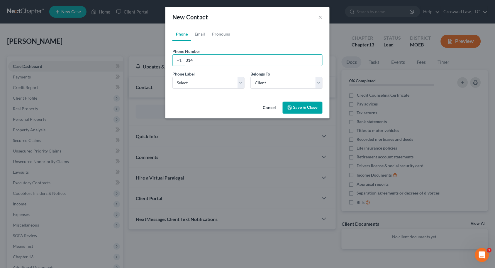
paste input "813-8204"
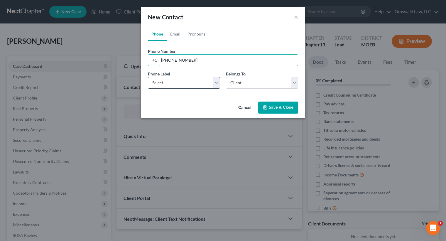
type input "[PHONE_NUMBER]"
click at [190, 83] on select "Select Mobile Home Work Other" at bounding box center [184, 83] width 72 height 12
select select "0"
click at [148, 77] on select "Select Mobile Home Work Other" at bounding box center [184, 83] width 72 height 12
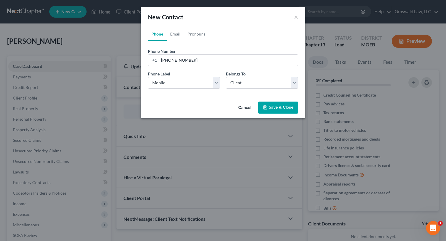
click at [288, 110] on button "Save & Close" at bounding box center [278, 108] width 40 height 12
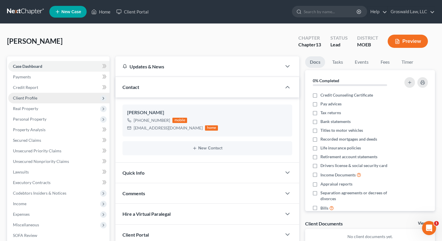
click at [46, 100] on span "Client Profile" at bounding box center [58, 98] width 101 height 11
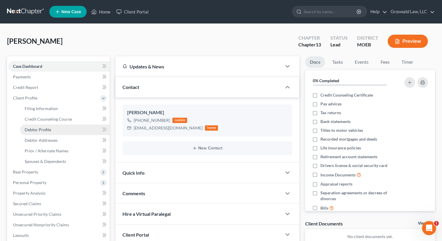
click at [29, 126] on link "Debtor Profile" at bounding box center [65, 129] width 90 height 11
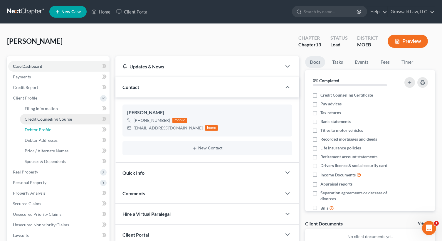
select select "0"
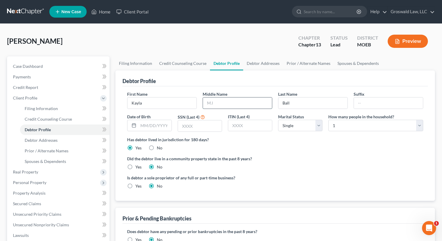
click at [221, 101] on input "text" at bounding box center [237, 102] width 69 height 11
type input "[PERSON_NAME]"
type input "[DATE]"
type input "0292"
drag, startPoint x: 345, startPoint y: 148, endPoint x: 341, endPoint y: 144, distance: 5.4
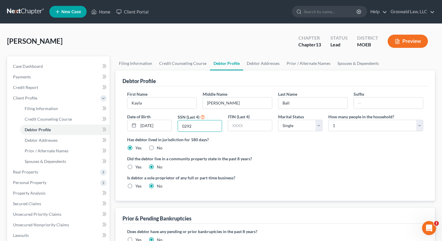
click at [346, 148] on div "Has debtor lived in jurisdiction for 180 days? Yes No Debtor must reside in jur…" at bounding box center [275, 143] width 296 height 14
click at [258, 66] on link "Debtor Addresses" at bounding box center [263, 63] width 40 height 14
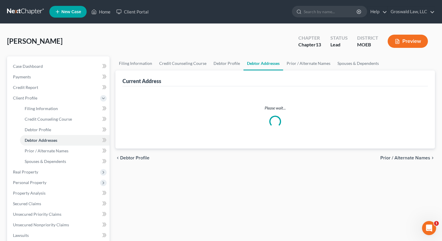
select select "0"
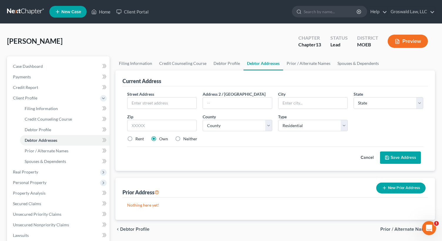
click at [183, 140] on label "Neither" at bounding box center [190, 139] width 14 height 6
click at [185, 140] on input "Neither" at bounding box center [187, 138] width 4 height 4
radio input "true"
click at [159, 105] on input "text" at bounding box center [161, 102] width 69 height 11
type input "[STREET_ADDRESS]"
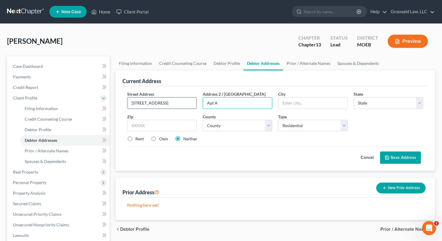
type input "Apt A"
type input "63146"
type input "Saint Louis"
select select "26"
select select "100"
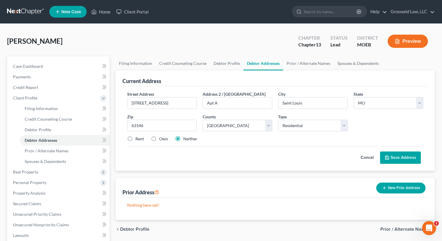
drag, startPoint x: 131, startPoint y: 139, endPoint x: 247, endPoint y: 148, distance: 117.2
click at [135, 139] on label "Rent" at bounding box center [139, 139] width 9 height 6
click at [138, 139] on input "Rent" at bounding box center [140, 138] width 4 height 4
radio input "true"
click at [406, 158] on button "Save Address" at bounding box center [400, 157] width 41 height 12
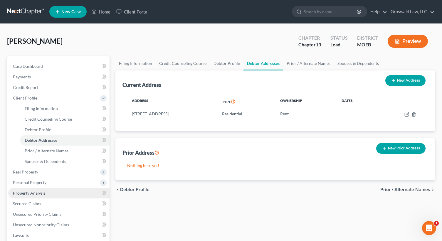
click at [41, 192] on span "Property Analysis" at bounding box center [29, 192] width 33 height 5
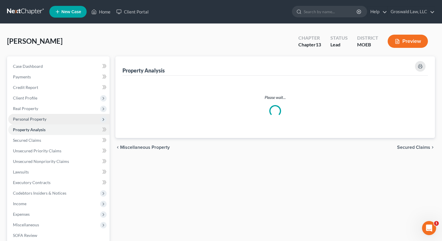
click at [38, 119] on span "Personal Property" at bounding box center [29, 119] width 33 height 5
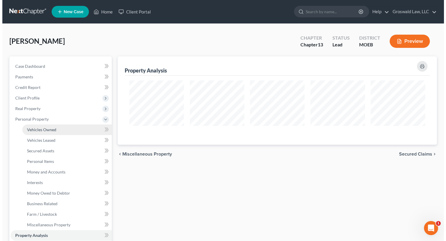
scroll to position [88, 319]
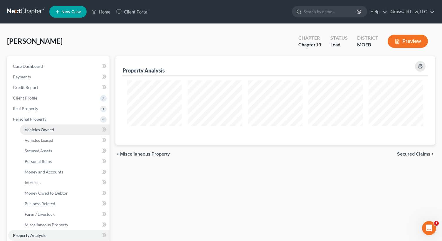
click at [47, 129] on span "Vehicles Owned" at bounding box center [39, 129] width 29 height 5
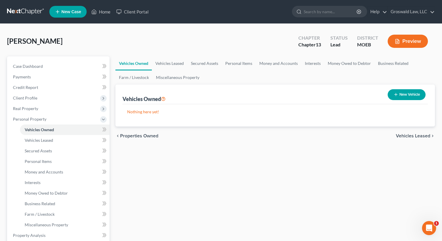
click at [411, 96] on button "New Vehicle" at bounding box center [406, 94] width 38 height 11
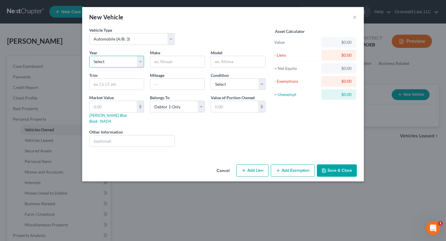
click at [117, 65] on select "Select 2026 2025 2024 2023 2022 2021 2020 2019 2018 2017 2016 2015 2014 2013 20…" at bounding box center [116, 62] width 55 height 12
click at [89, 56] on select "Select 2026 2025 2024 2023 2022 2021 2020 2019 2018 2017 2016 2015 2014 2013 20…" at bounding box center [116, 62] width 55 height 12
click at [168, 65] on input "text" at bounding box center [177, 61] width 54 height 11
click at [255, 162] on div "Cancel Add Lien Add Lease Add Exemption Save & Close" at bounding box center [223, 171] width 282 height 19
click at [254, 164] on button "Add Lien" at bounding box center [253, 170] width 32 height 12
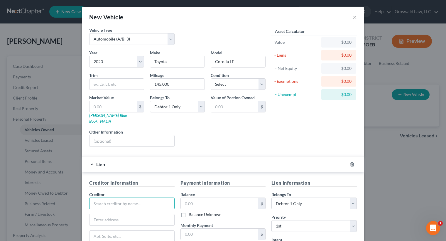
click at [144, 197] on input "text" at bounding box center [131, 203] width 85 height 12
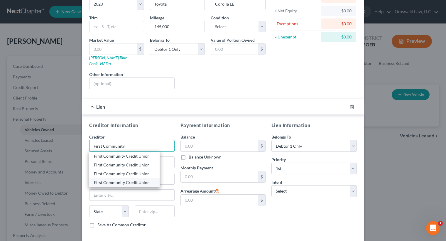
scroll to position [59, 0]
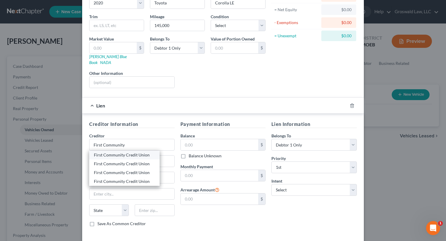
click at [116, 152] on div "First Community Credit Union" at bounding box center [124, 155] width 61 height 6
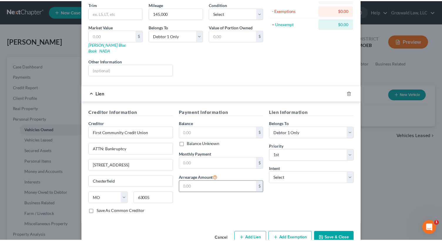
scroll to position [80, 0]
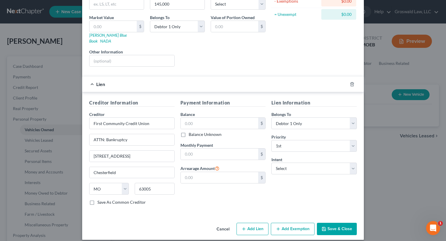
click at [328, 223] on button "Save & Close" at bounding box center [337, 229] width 40 height 12
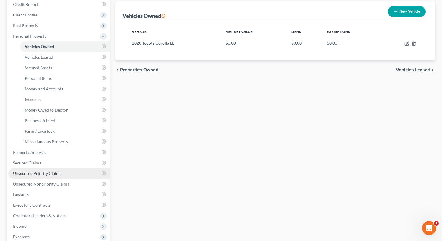
scroll to position [117, 0]
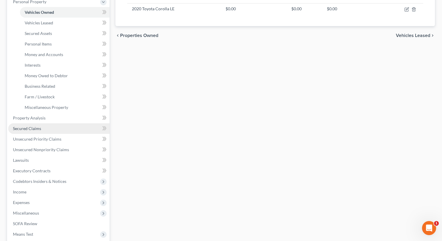
click at [29, 128] on span "Secured Claims" at bounding box center [27, 128] width 28 height 5
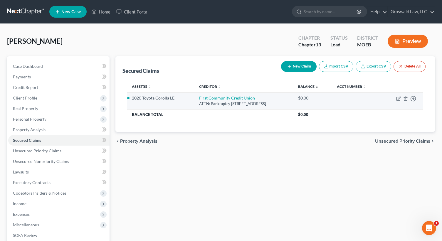
click at [199, 100] on link "First Community Credit Union" at bounding box center [227, 97] width 56 height 5
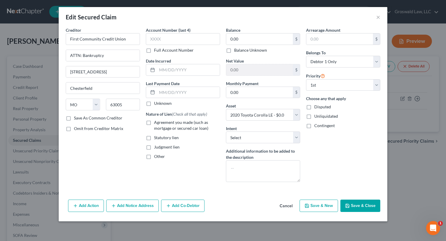
click at [172, 124] on span "Agreement you made (such as mortgage or secured car loan)" at bounding box center [181, 125] width 54 height 11
click at [160, 123] on input "Agreement you made (such as mortgage or secured car loan)" at bounding box center [158, 121] width 4 height 4
click at [166, 70] on input "text" at bounding box center [188, 69] width 63 height 11
click at [157, 68] on input "2022" at bounding box center [188, 69] width 63 height 11
click at [257, 42] on input "0.00" at bounding box center [259, 38] width 67 height 11
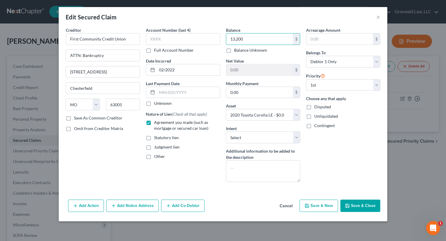
click at [356, 207] on button "Save & Close" at bounding box center [360, 206] width 40 height 12
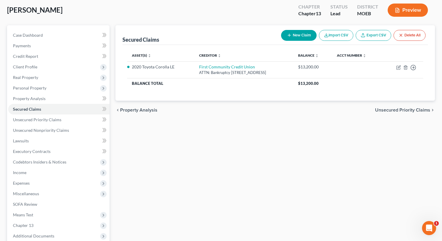
scroll to position [92, 0]
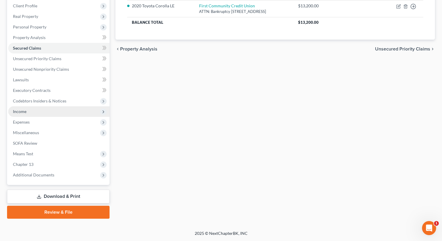
click at [35, 111] on span "Income" at bounding box center [58, 111] width 101 height 11
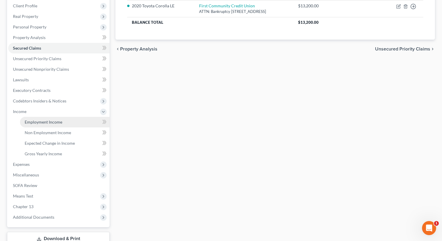
click at [67, 126] on link "Employment Income" at bounding box center [65, 122] width 90 height 11
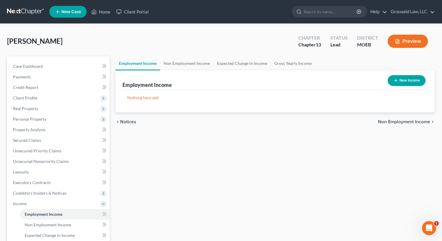
click at [394, 79] on icon "button" at bounding box center [395, 80] width 5 height 5
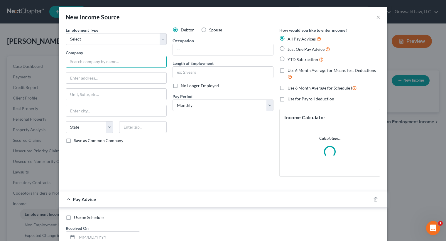
click at [126, 63] on input "text" at bounding box center [116, 62] width 101 height 12
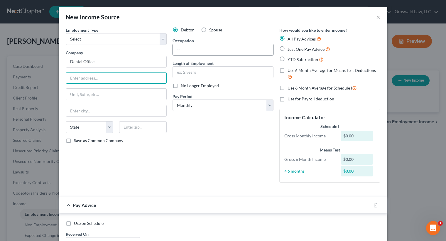
click at [186, 51] on input "text" at bounding box center [223, 49] width 100 height 11
click at [194, 73] on input "text" at bounding box center [223, 72] width 100 height 11
click at [205, 45] on input "text" at bounding box center [223, 49] width 100 height 11
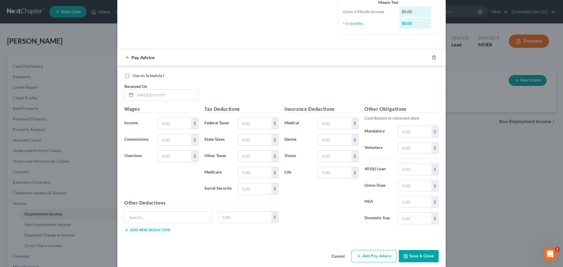
scroll to position [155, 0]
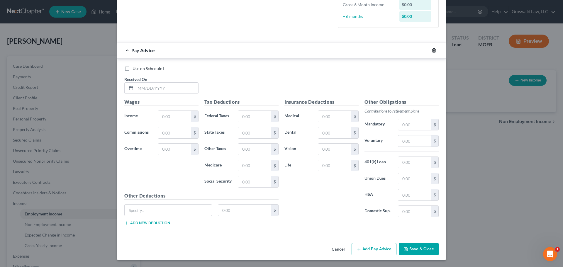
click at [434, 50] on icon "button" at bounding box center [434, 50] width 5 height 5
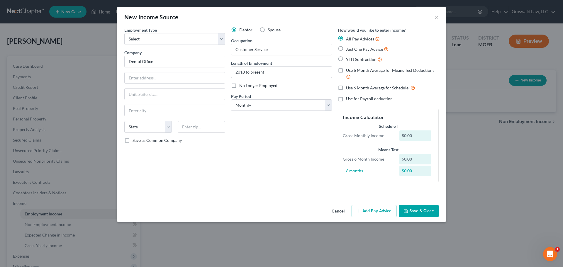
scroll to position [0, 0]
drag, startPoint x: 420, startPoint y: 212, endPoint x: 80, endPoint y: 23, distance: 389.1
click at [164, 122] on div "New Income Source × Employment Type * Select Full or [DEMOGRAPHIC_DATA] Employm…" at bounding box center [281, 114] width 329 height 215
click at [149, 40] on select "Select Full or [DEMOGRAPHIC_DATA] Employment Self Employment" at bounding box center [174, 39] width 101 height 12
click at [124, 33] on select "Select Full or [DEMOGRAPHIC_DATA] Employment Self Employment" at bounding box center [174, 39] width 101 height 12
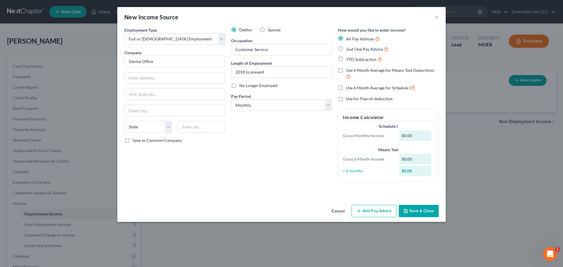
click at [409, 206] on button "Save & Close" at bounding box center [419, 211] width 40 height 12
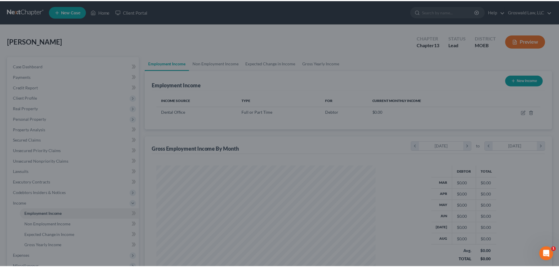
scroll to position [109, 231]
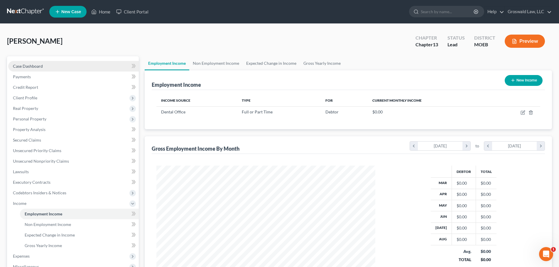
click at [48, 67] on link "Case Dashboard" at bounding box center [73, 66] width 131 height 11
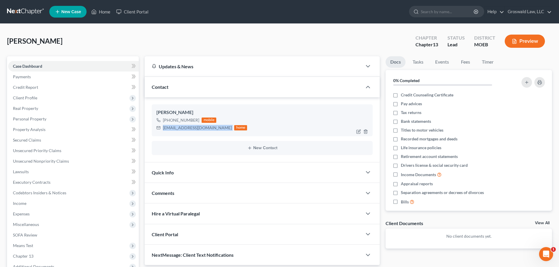
drag, startPoint x: 206, startPoint y: 131, endPoint x: 160, endPoint y: 132, distance: 46.1
click at [160, 132] on div "[PERSON_NAME] [PHONE_NUMBER] mobile [EMAIL_ADDRESS][DOMAIN_NAME] home" at bounding box center [262, 120] width 221 height 32
drag, startPoint x: 197, startPoint y: 119, endPoint x: 179, endPoint y: 122, distance: 17.6
click at [179, 122] on div "[PHONE_NUMBER]" at bounding box center [181, 120] width 36 height 6
drag, startPoint x: 195, startPoint y: 129, endPoint x: 158, endPoint y: 128, distance: 36.4
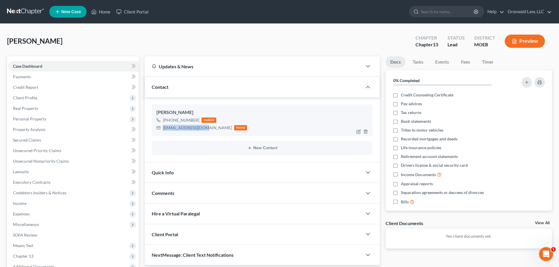
click at [158, 128] on div "[EMAIL_ADDRESS][DOMAIN_NAME] home" at bounding box center [201, 128] width 91 height 8
drag, startPoint x: 199, startPoint y: 193, endPoint x: 206, endPoint y: 215, distance: 23.4
click at [199, 193] on div "Comments" at bounding box center [253, 193] width 217 height 20
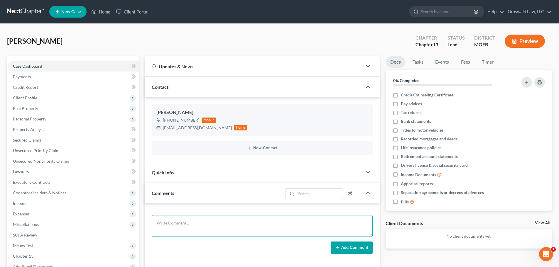
click at [207, 223] on textarea at bounding box center [262, 226] width 221 height 22
paste textarea "1. ID and SS card2. Tax returns (state and fed) for 2024 and 20233. Paystubs fr…"
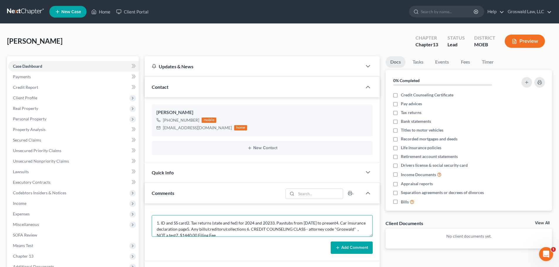
scroll to position [1, 0]
click at [346, 241] on button "Add Comment" at bounding box center [352, 248] width 42 height 12
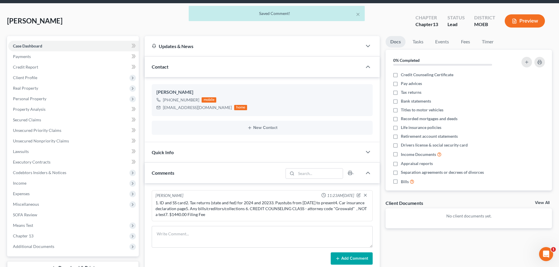
scroll to position [88, 0]
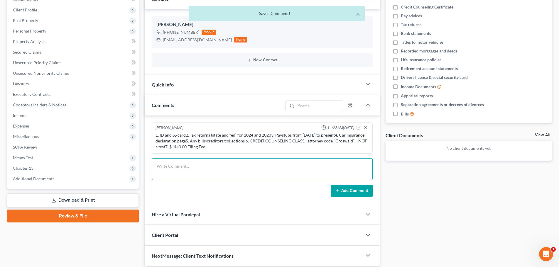
click at [185, 168] on textarea at bounding box center [262, 169] width 221 height 22
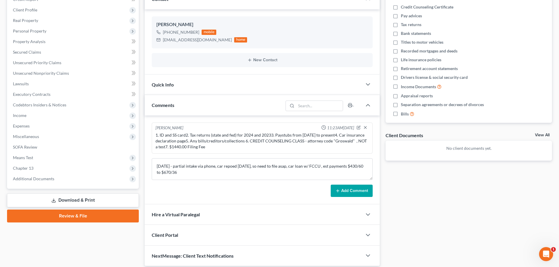
click at [345, 191] on button "Add Comment" at bounding box center [352, 191] width 42 height 12
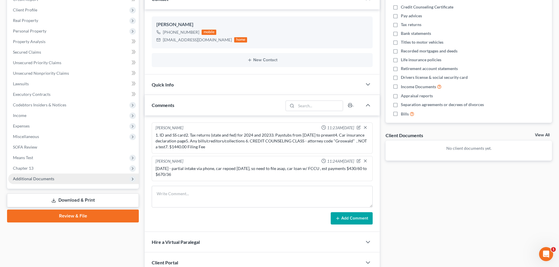
drag, startPoint x: 59, startPoint y: 178, endPoint x: 62, endPoint y: 184, distance: 6.7
click at [59, 178] on span "Additional Documents" at bounding box center [73, 179] width 131 height 11
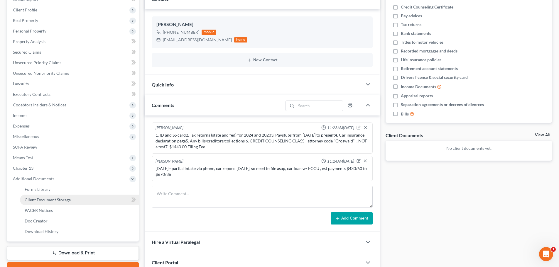
click at [65, 200] on span "Client Document Storage" at bounding box center [48, 199] width 46 height 5
